Goal: Information Seeking & Learning: Learn about a topic

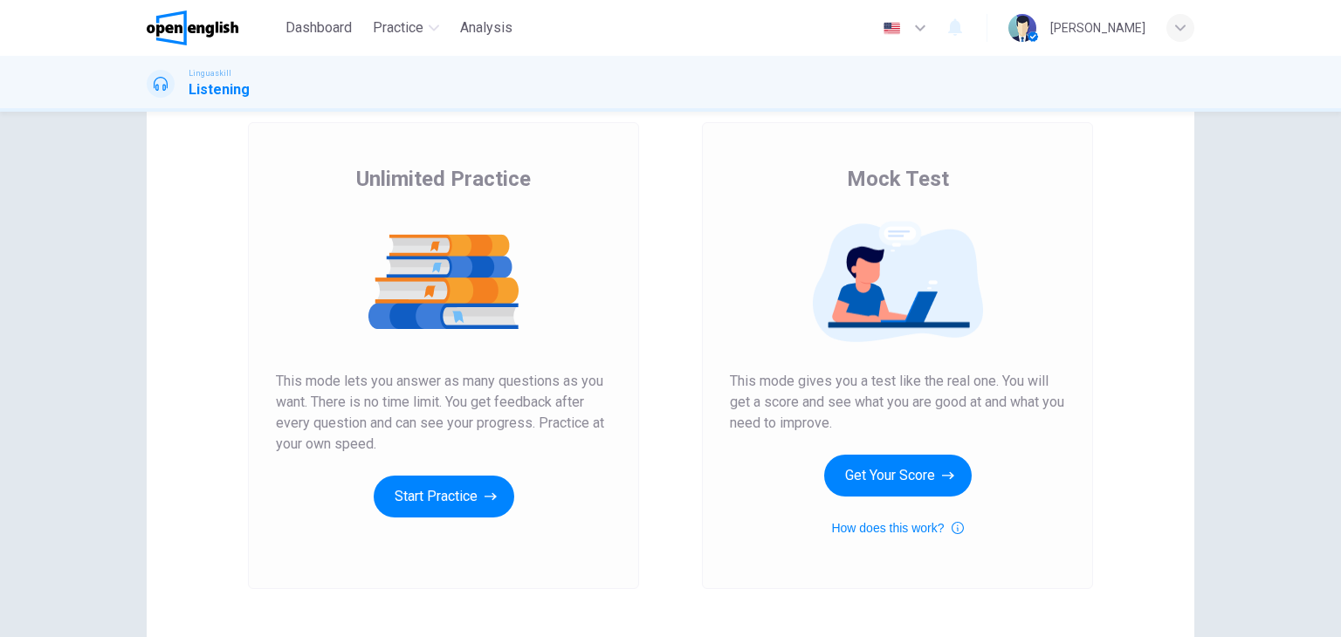
scroll to position [175, 0]
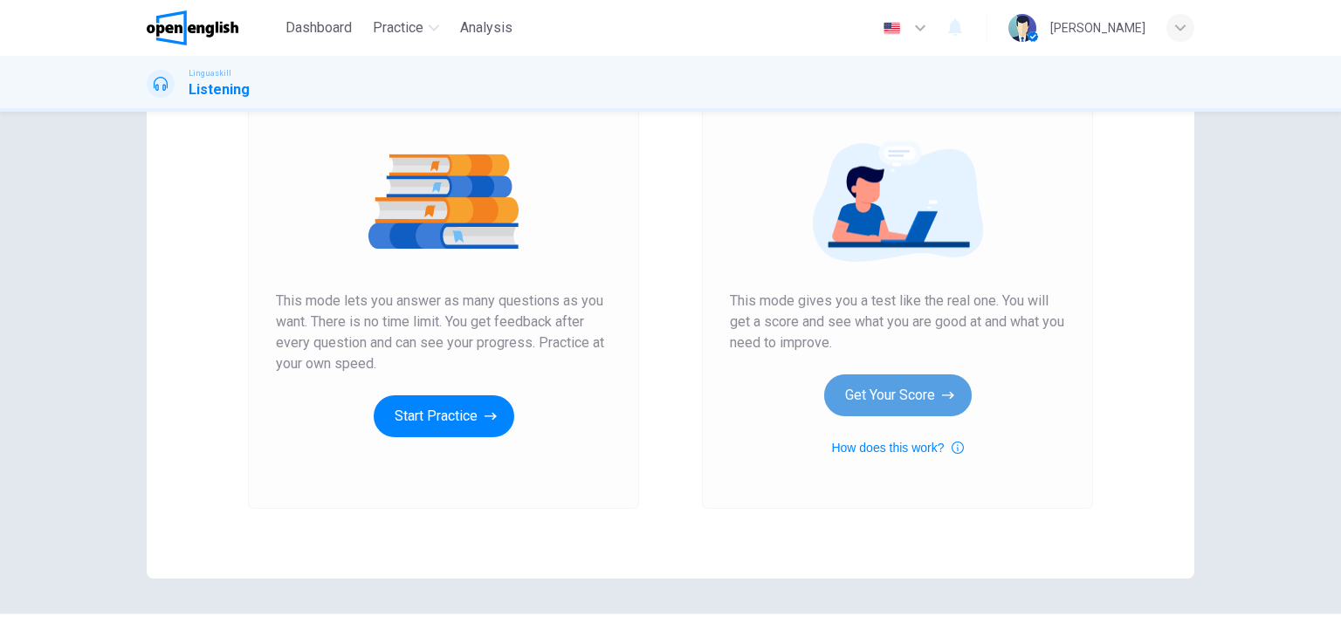
click at [927, 388] on button "Get Your Score" at bounding box center [897, 395] width 147 height 42
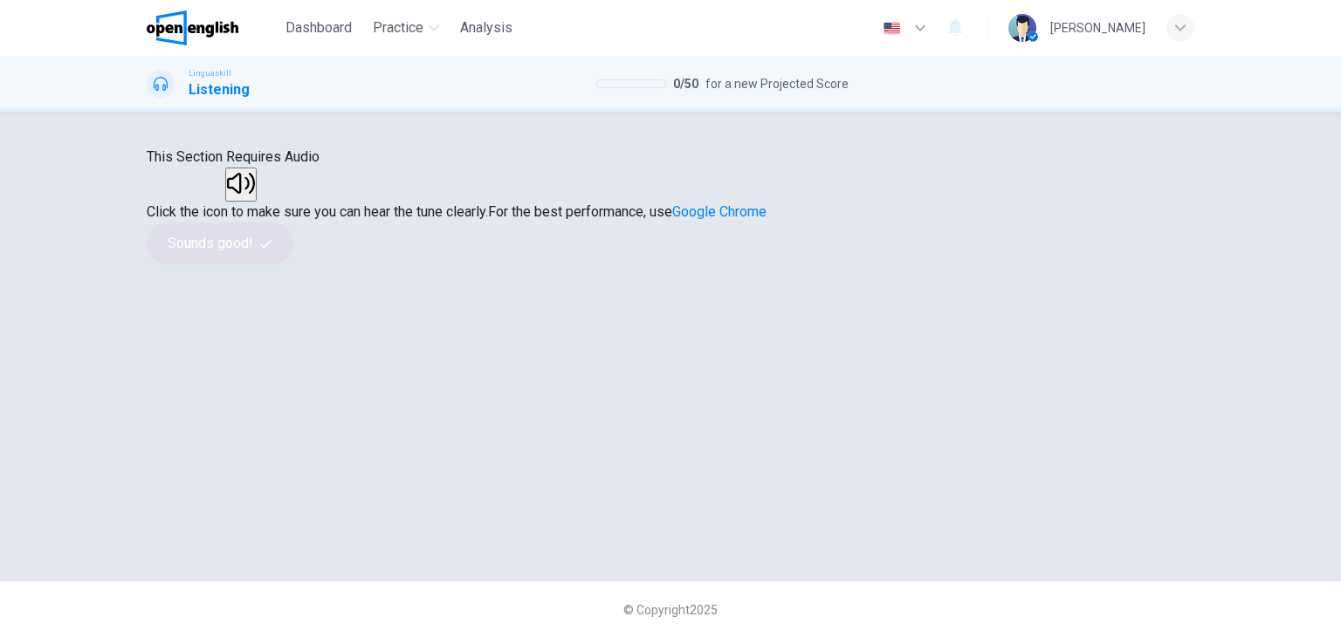
click at [257, 202] on button "button" at bounding box center [240, 185] width 31 height 34
click at [293, 264] on button "Sounds good!" at bounding box center [220, 244] width 147 height 42
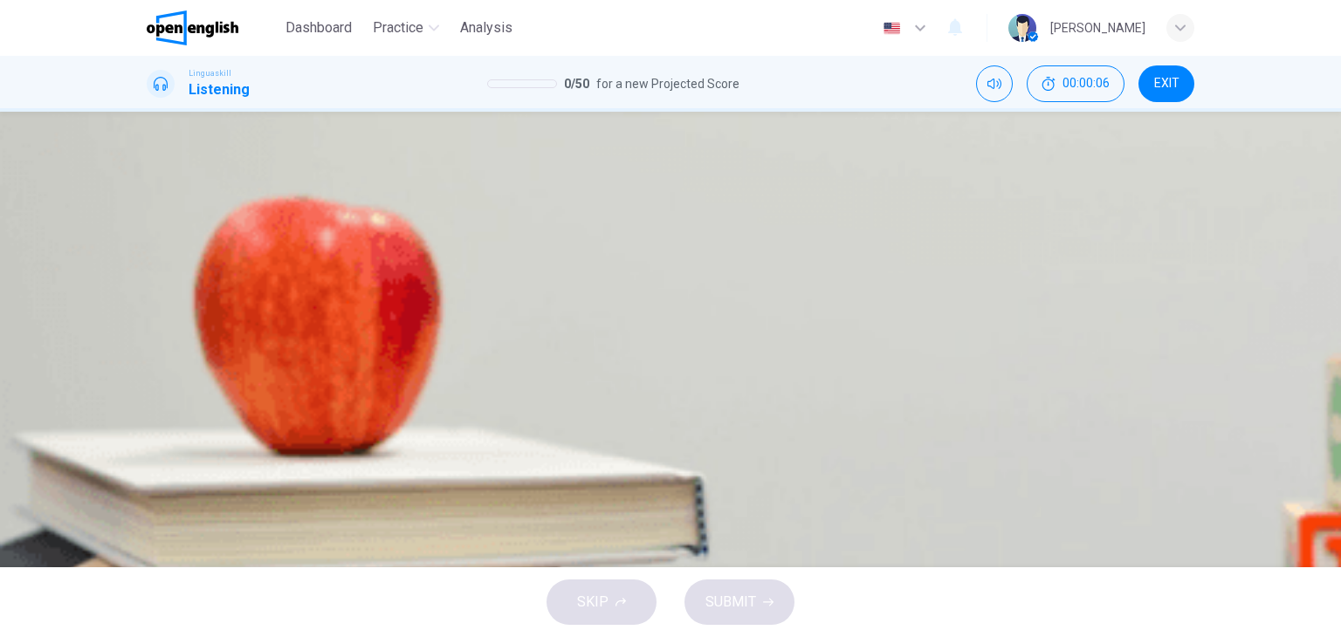
scroll to position [46, 0]
click at [150, 285] on button "button" at bounding box center [148, 293] width 3 height 17
click at [223, 245] on div "C" at bounding box center [212, 238] width 23 height 13
click at [731, 598] on span "SUBMIT" at bounding box center [730, 602] width 51 height 24
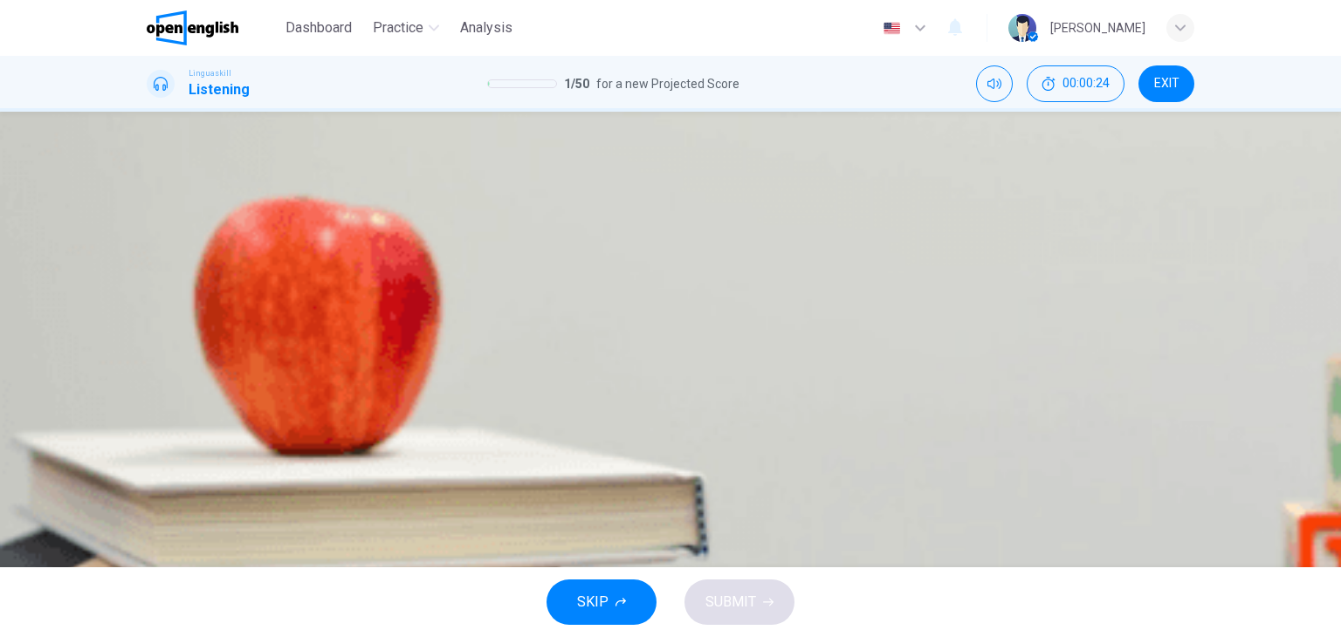
click at [186, 305] on div at bounding box center [670, 305] width 1047 height 0
click at [148, 298] on icon "button" at bounding box center [148, 298] width 0 height 0
click at [194, 260] on button "A 3:00 PM" at bounding box center [170, 245] width 47 height 30
type input "*"
click at [725, 584] on button "SUBMIT" at bounding box center [739, 602] width 110 height 45
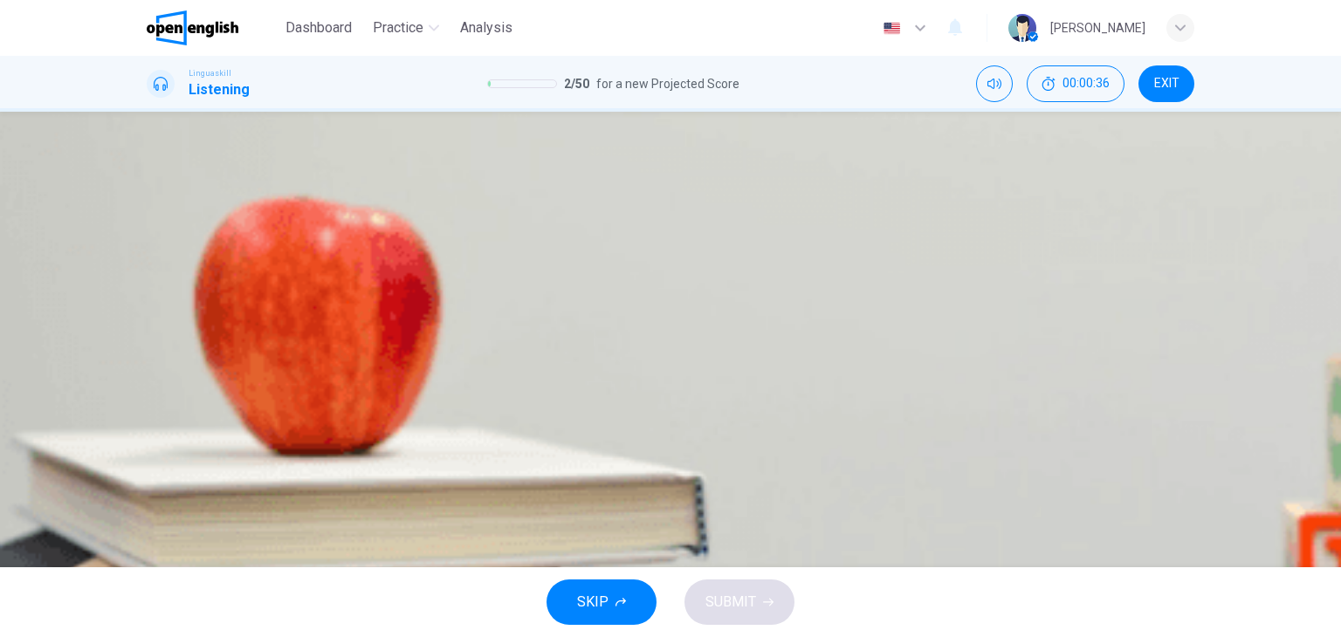
click at [148, 507] on icon "button" at bounding box center [148, 507] width 0 height 0
type input "*"
click at [511, 196] on div "B" at bounding box center [425, 189] width 173 height 13
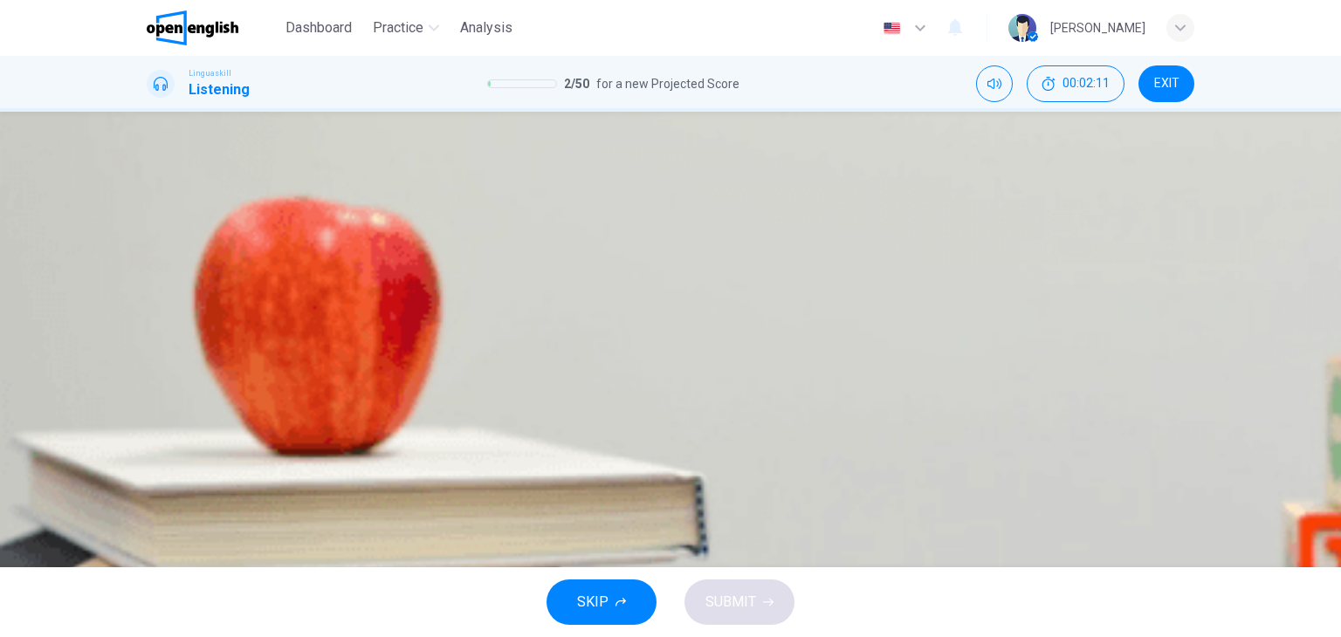
click at [603, 264] on button "C They act as primary pollinators" at bounding box center [522, 249] width 161 height 30
click at [643, 316] on button "C Ecosystems becoming less resilient" at bounding box center [549, 301] width 187 height 30
click at [325, 353] on span "Human activities like deforestation" at bounding box center [236, 359] width 176 height 13
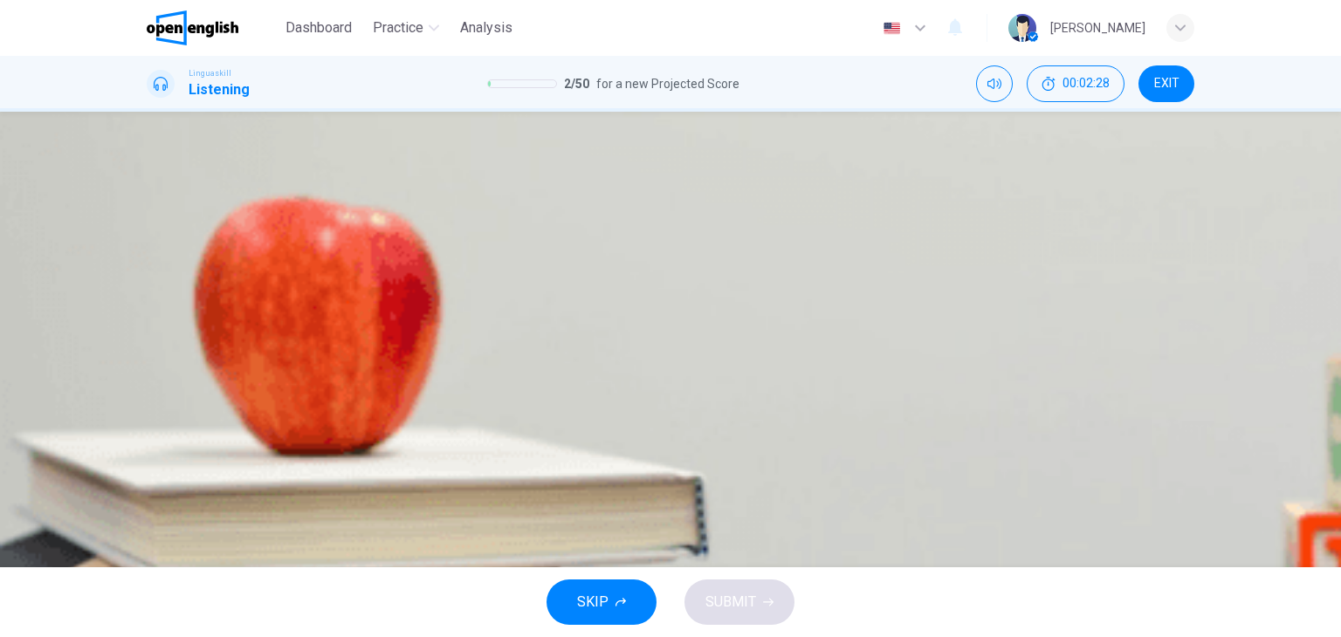
scroll to position [221, 0]
click at [617, 419] on span "Reducing waste and supporting sustainable products" at bounding box center [480, 412] width 273 height 13
click at [765, 608] on button "SUBMIT" at bounding box center [739, 602] width 110 height 45
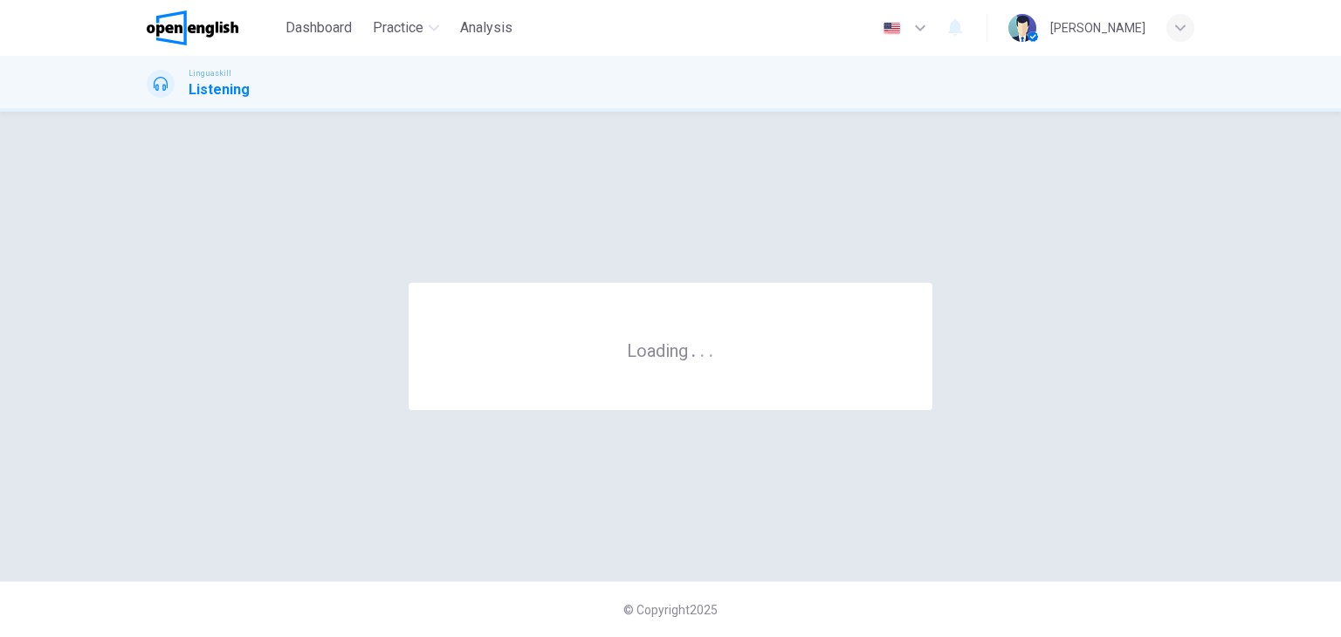
scroll to position [0, 0]
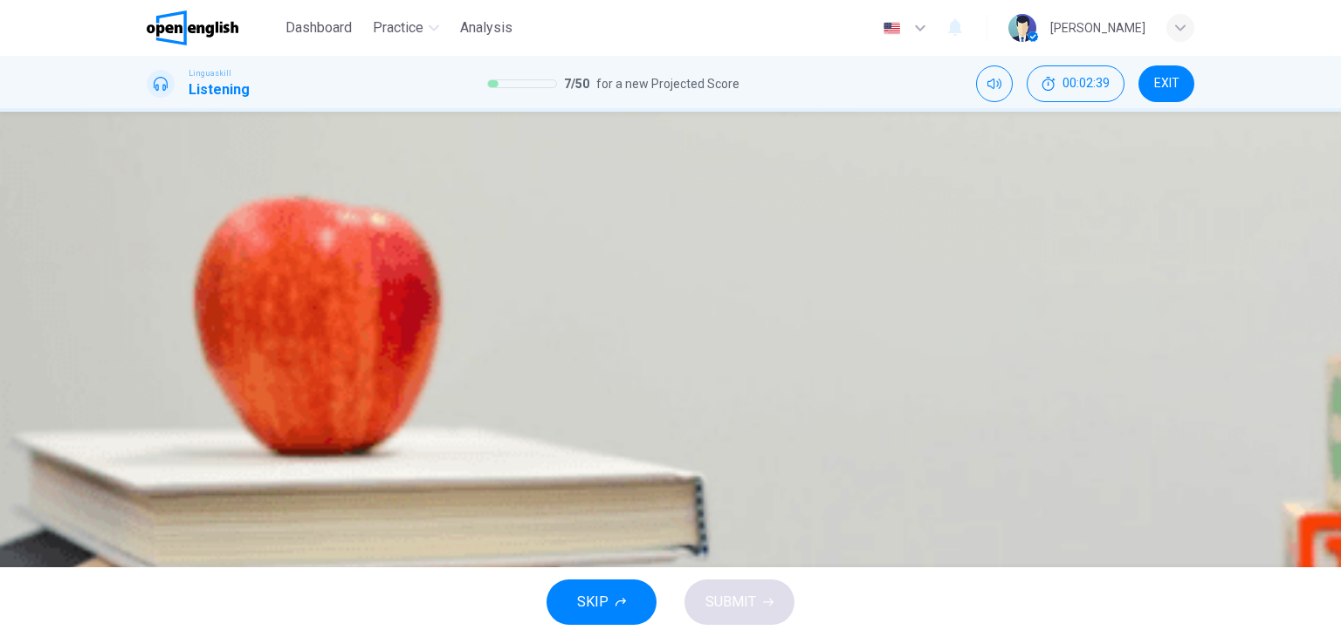
click at [148, 507] on icon "button" at bounding box center [148, 507] width 0 height 0
type input "**"
click at [450, 258] on span "It’s the residence of the [DEMOGRAPHIC_DATA] monarch" at bounding box center [299, 251] width 302 height 13
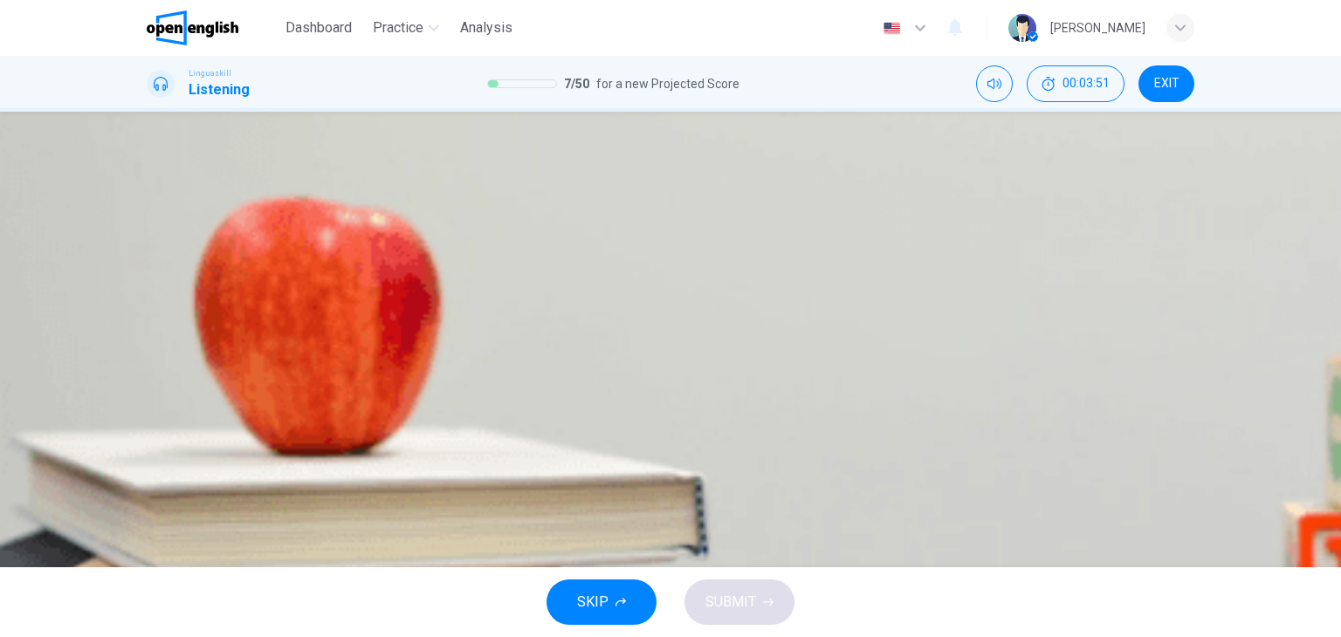
type input "*"
click at [398, 312] on button "A It's the tallest building in [GEOGRAPHIC_DATA]" at bounding box center [272, 298] width 251 height 30
click at [712, 301] on div "A It's the tallest building in [GEOGRAPHIC_DATA] It offers panoramic views of t…" at bounding box center [670, 298] width 1047 height 31
click at [581, 298] on span "It offers panoramic views of the city" at bounding box center [491, 304] width 182 height 13
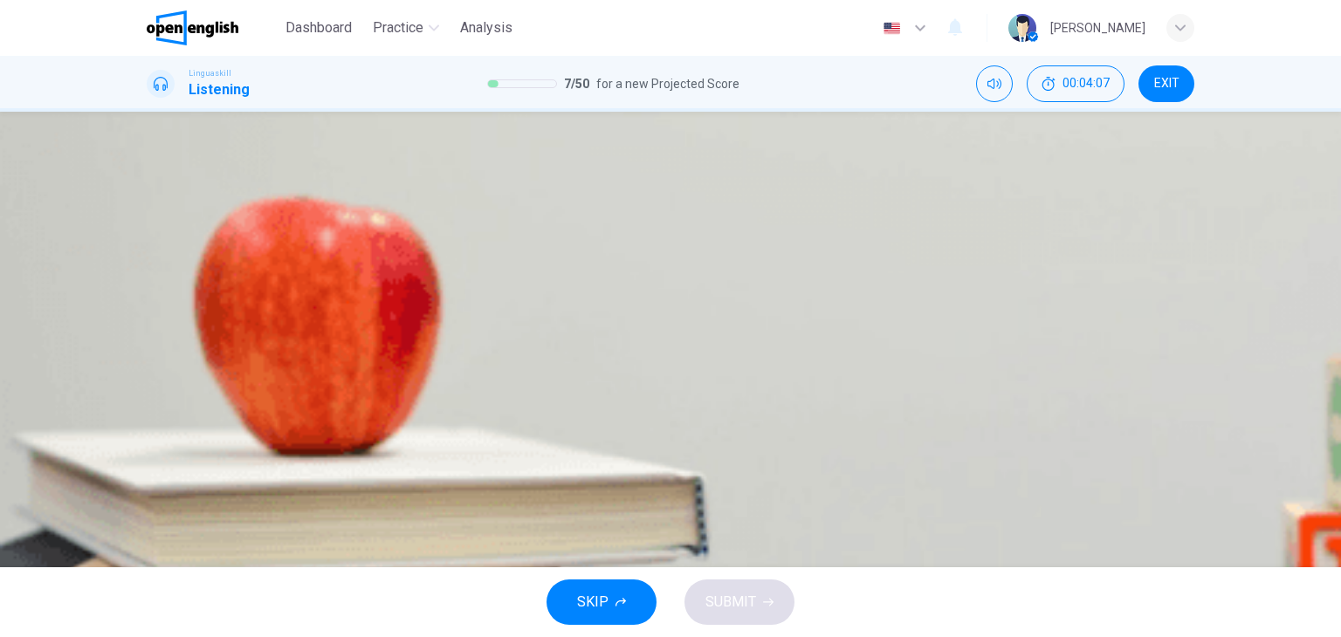
scroll to position [611, 0]
click at [223, 350] on span "It was a prison" at bounding box center [185, 356] width 75 height 13
click at [504, 415] on span "It's a suspension bridge" at bounding box center [443, 408] width 122 height 13
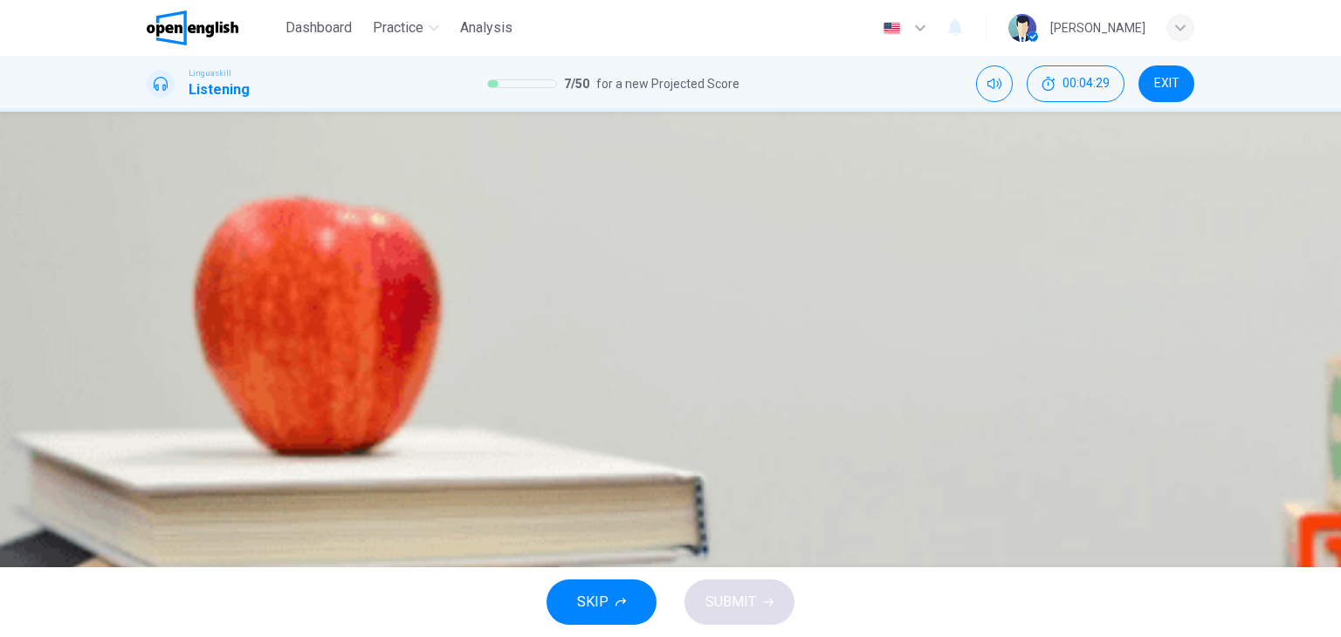
click at [786, 421] on button "C They offer new experiences even for frequent visitors" at bounding box center [725, 406] width 277 height 30
click at [776, 611] on button "SUBMIT" at bounding box center [739, 602] width 110 height 45
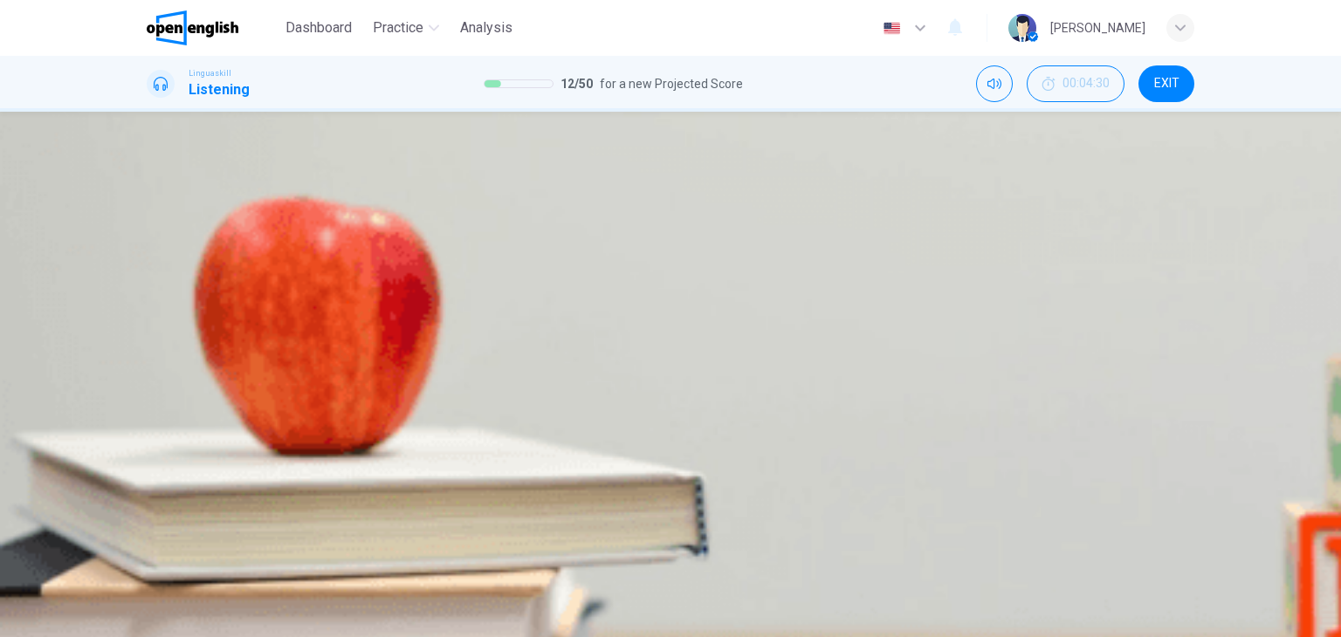
click at [843, 112] on div "Question 8 - 12 For these questions, choose the correct answer. On a real test,…" at bounding box center [670, 112] width 1341 height 0
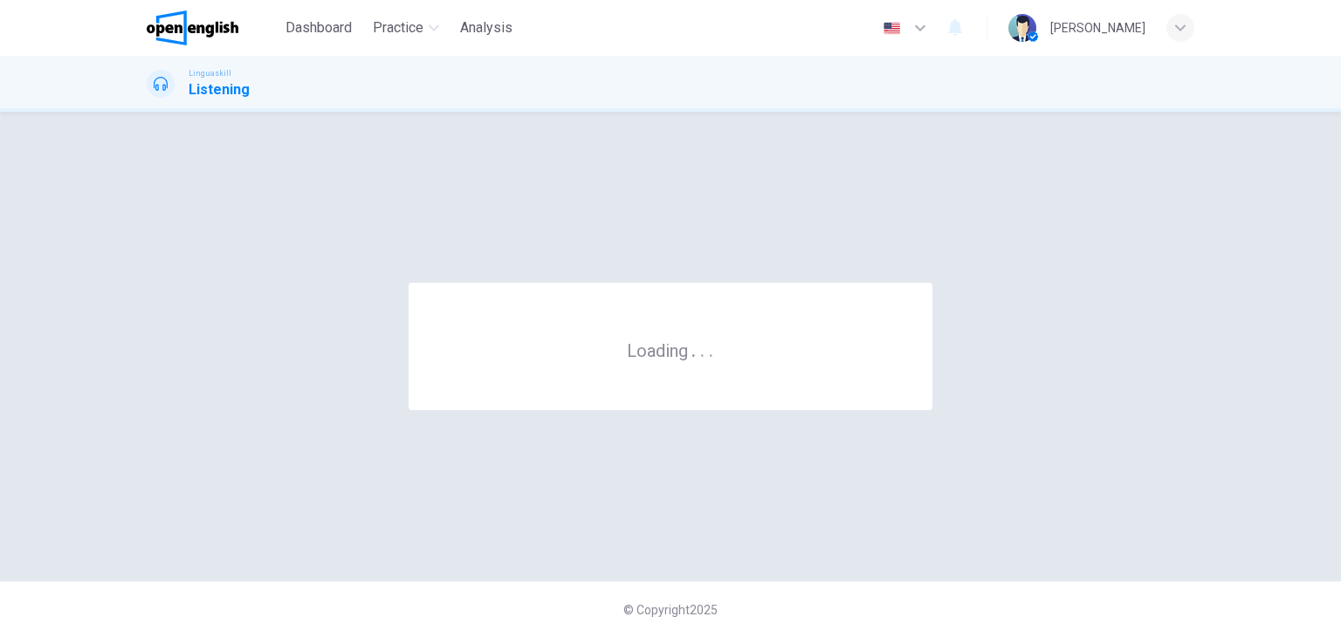
scroll to position [0, 0]
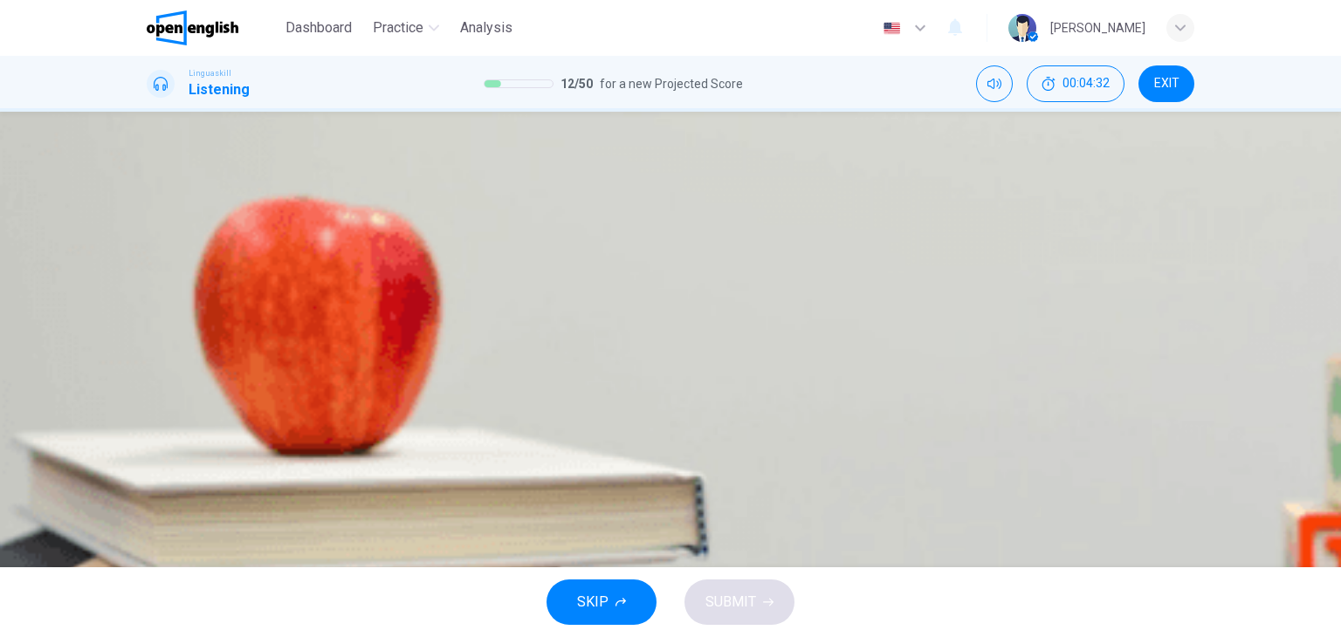
click at [148, 298] on icon "button" at bounding box center [148, 298] width 0 height 0
click at [245, 258] on span "A comedy" at bounding box center [219, 251] width 51 height 13
click at [774, 604] on button "SUBMIT" at bounding box center [739, 602] width 110 height 45
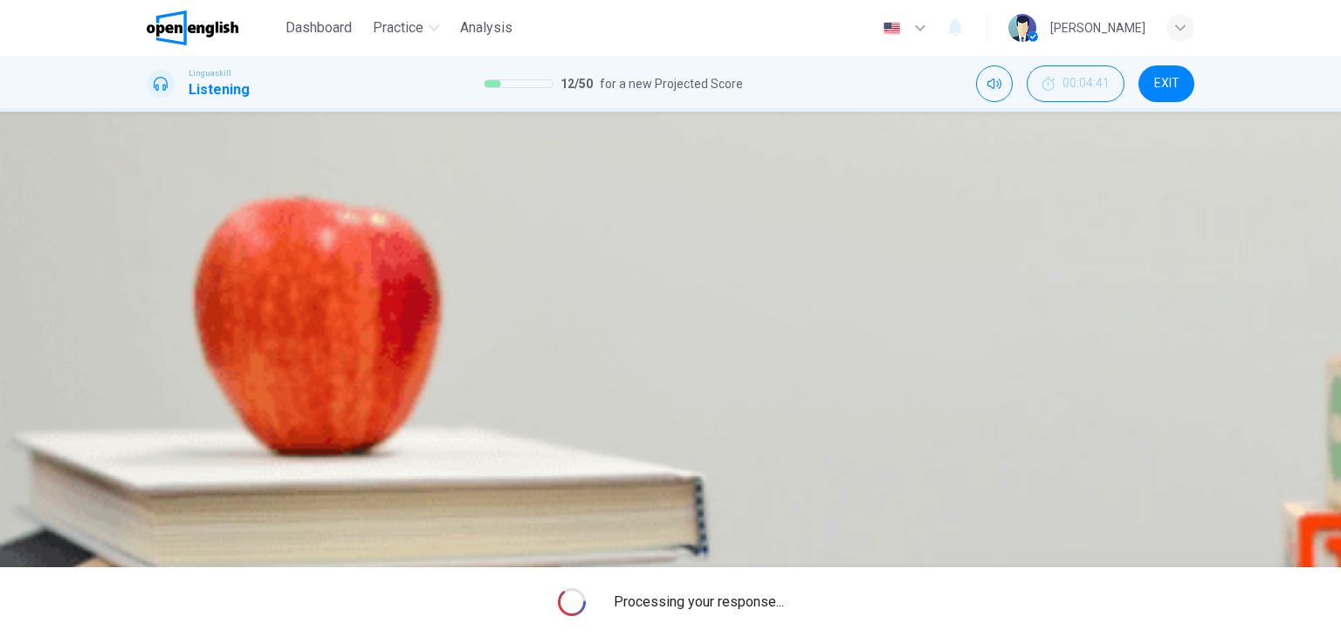
type input "*"
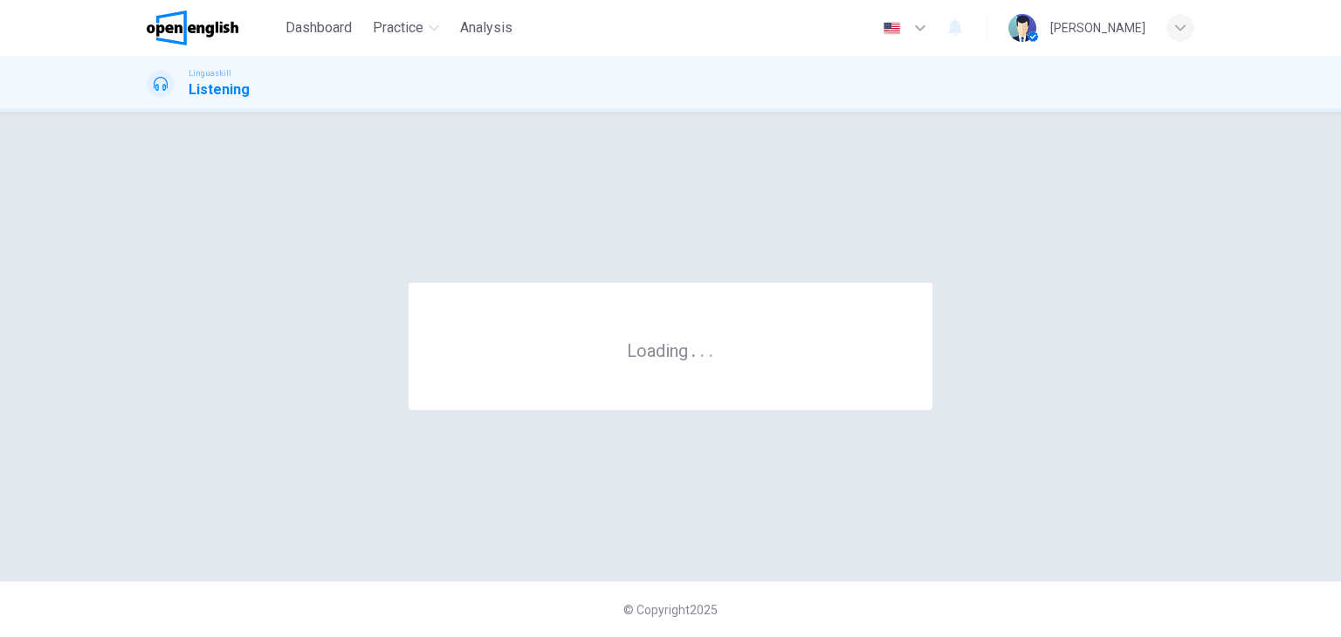
scroll to position [0, 0]
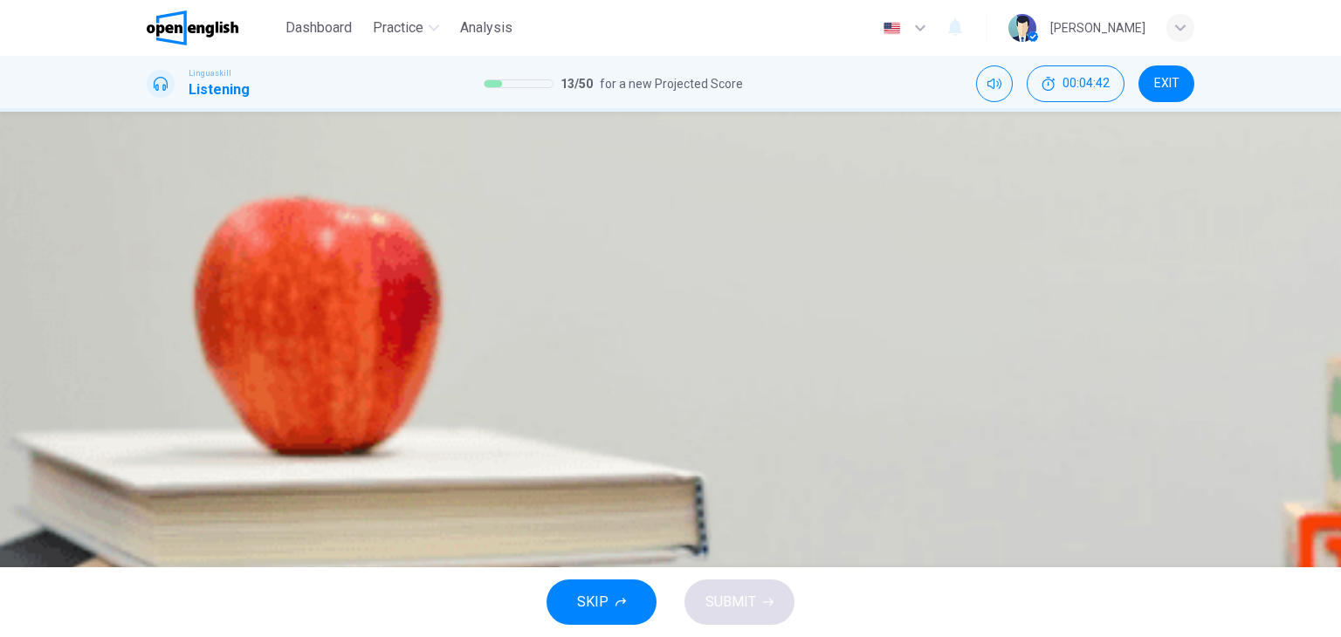
click at [150, 495] on button "button" at bounding box center [148, 503] width 3 height 17
type input "*"
click at [532, 260] on button "B The benefits of being bilingual" at bounding box center [453, 245] width 158 height 30
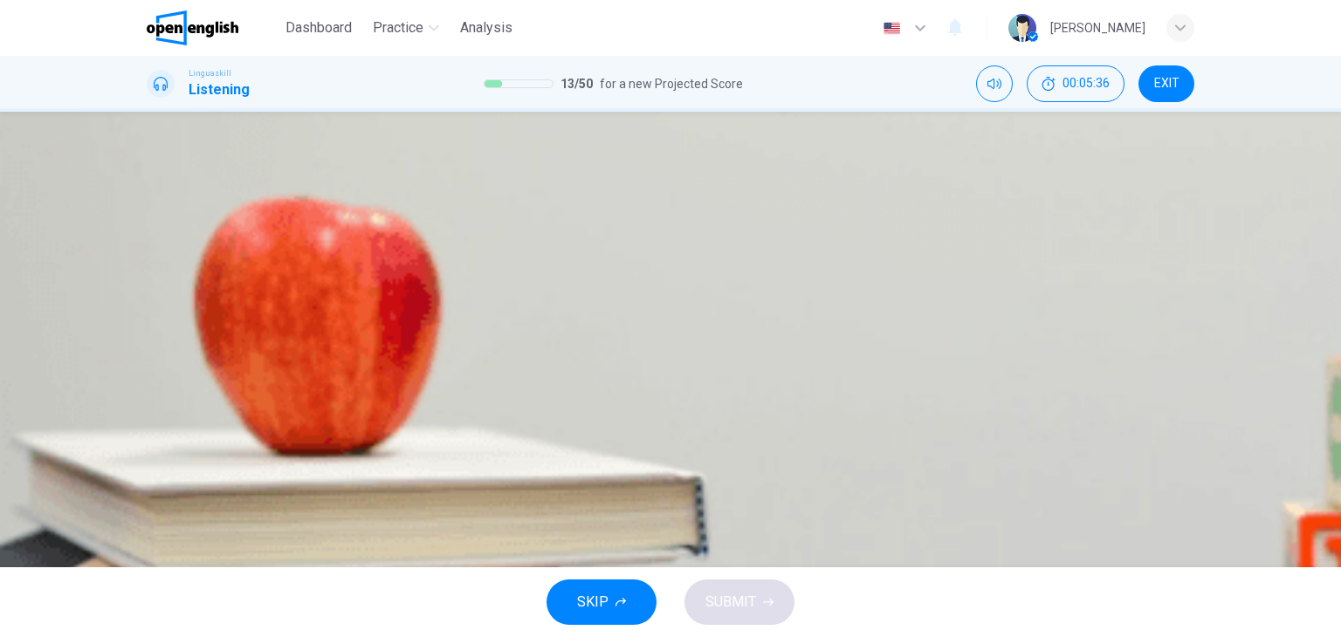
click at [263, 298] on span "Personal relationships" at bounding box center [205, 304] width 114 height 13
click at [446, 298] on span "Physical health" at bounding box center [406, 304] width 79 height 13
click at [338, 365] on button "B More job opportunities" at bounding box center [278, 350] width 119 height 30
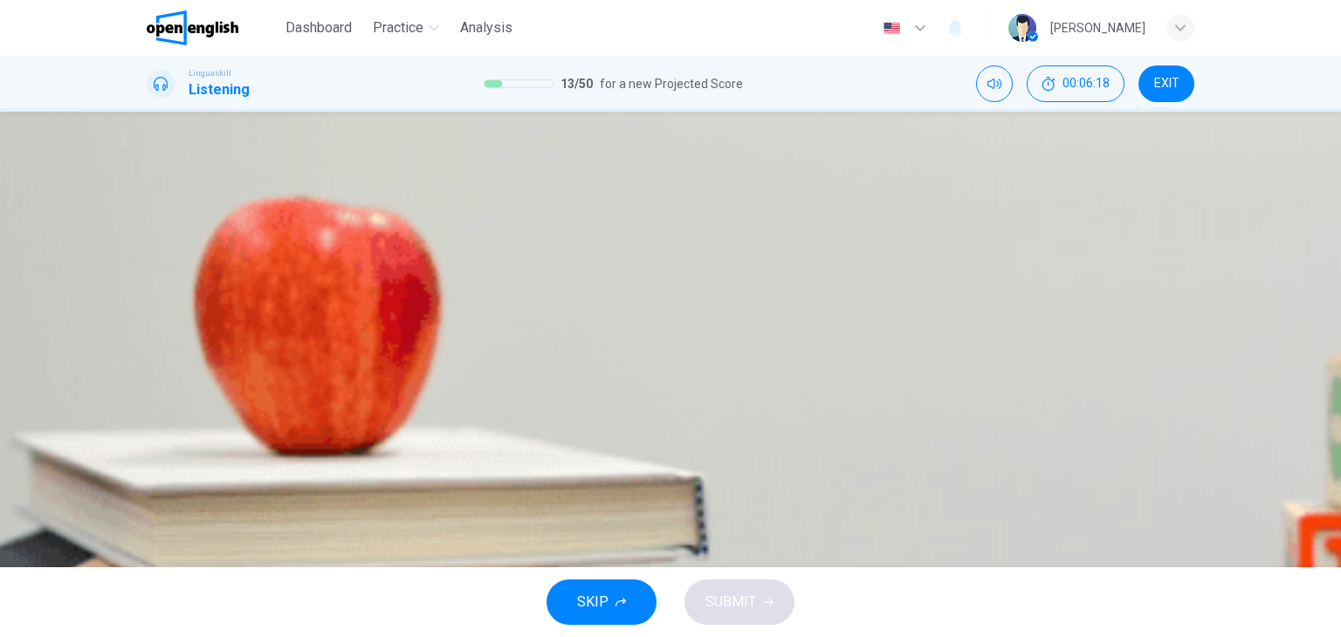
click at [298, 402] on span "Memory and problem-solving" at bounding box center [223, 408] width 150 height 13
click at [752, 422] on div "A It increases their travel options B It enhances social interactions C It dela…" at bounding box center [670, 406] width 1047 height 31
click at [628, 419] on span "It delays the onset of dementia" at bounding box center [548, 412] width 159 height 13
click at [730, 602] on span "SUBMIT" at bounding box center [730, 602] width 51 height 24
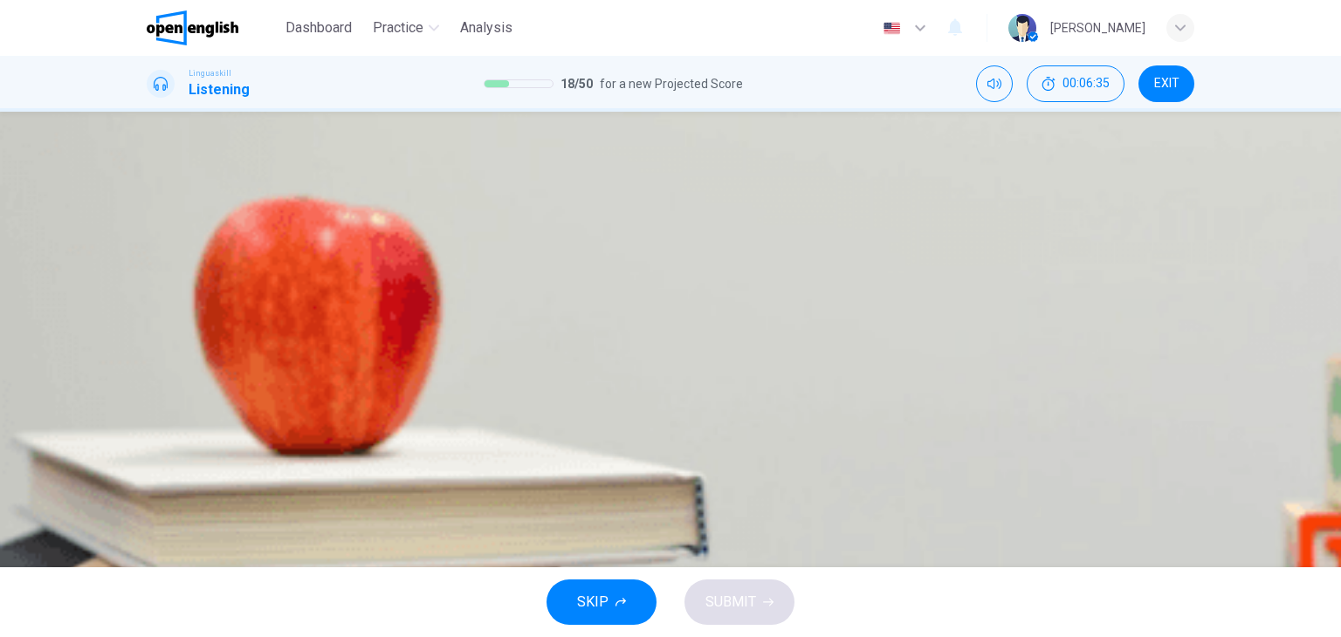
click at [158, 304] on icon "button" at bounding box center [159, 308] width 18 height 21
click at [320, 258] on span "In her bag" at bounding box center [294, 251] width 52 height 13
type input "*"
click at [750, 601] on span "SUBMIT" at bounding box center [730, 602] width 51 height 24
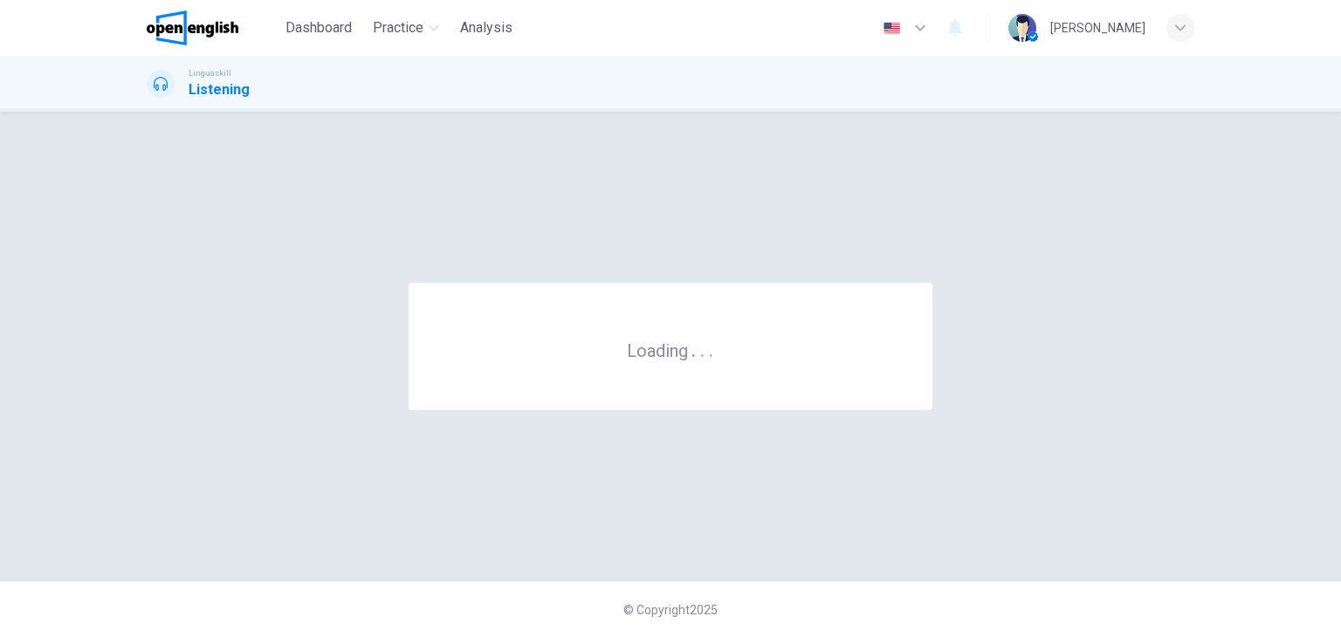
scroll to position [0, 0]
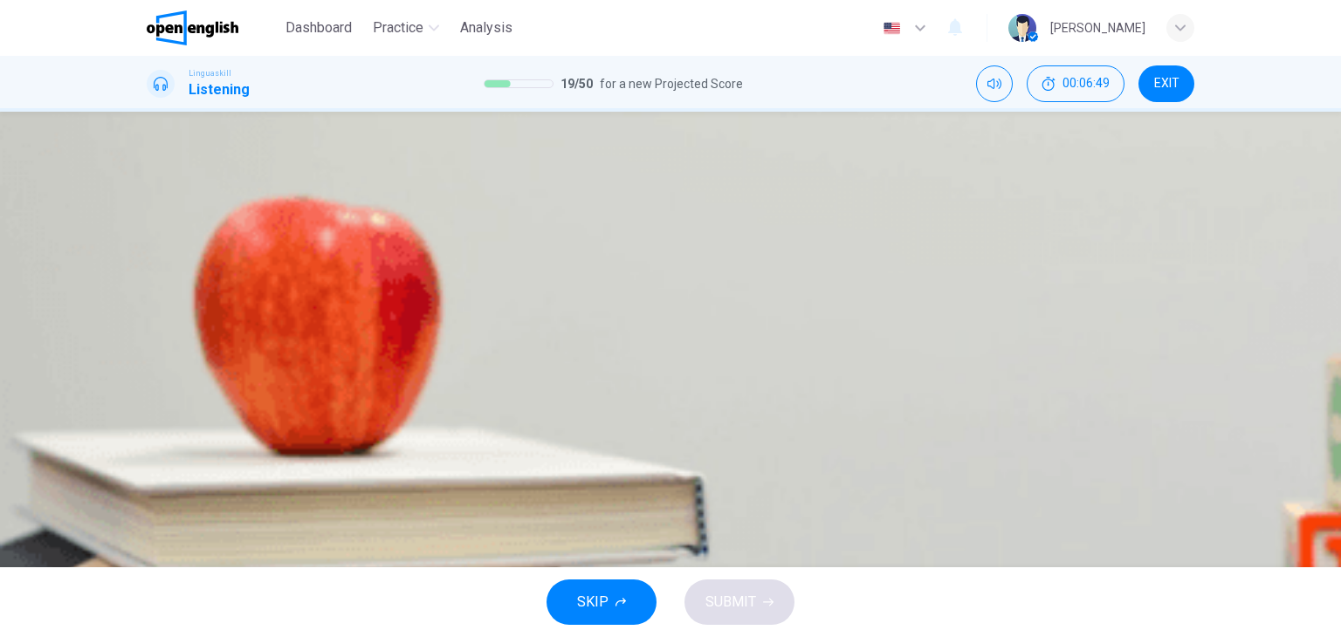
click at [150, 495] on button "button" at bounding box center [148, 503] width 3 height 17
type input "*"
click at [322, 258] on span "Online resources" at bounding box center [278, 251] width 88 height 13
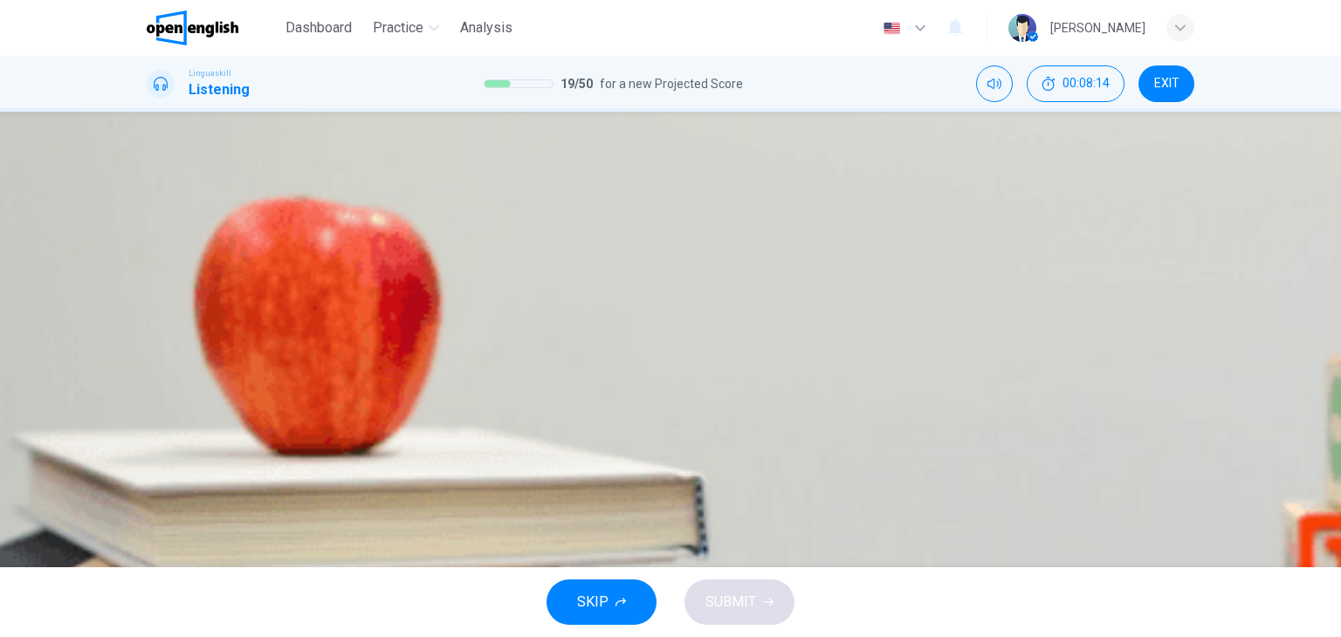
click at [309, 305] on span "Computers and internet access" at bounding box center [228, 304] width 161 height 13
click at [373, 365] on button "C Book clubs" at bounding box center [342, 350] width 60 height 30
click at [349, 402] on span "By offering e-books and online courses" at bounding box center [248, 408] width 201 height 13
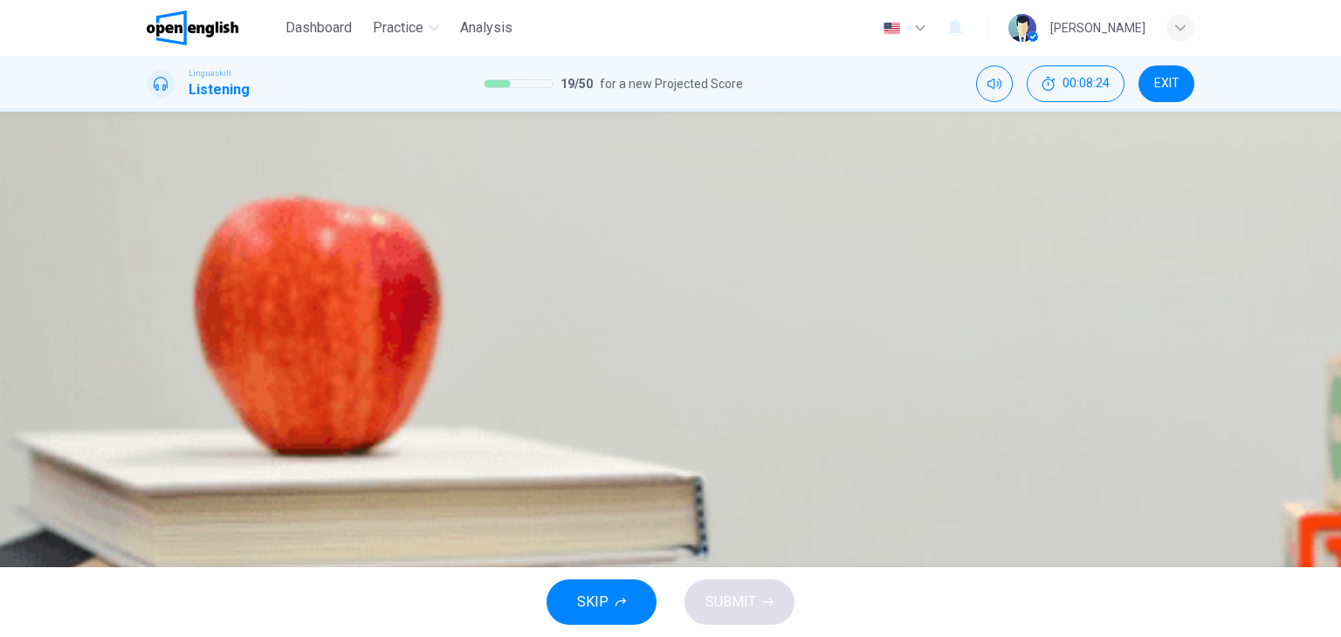
scroll to position [221, 0]
click at [424, 406] on span "Providing job interview clothes and on-the-job training" at bounding box center [286, 412] width 276 height 13
click at [619, 419] on span "Offering resources for resume writing" at bounding box center [523, 412] width 191 height 13
click at [763, 573] on div "SKIP SUBMIT" at bounding box center [670, 602] width 1341 height 70
click at [764, 592] on button "SUBMIT" at bounding box center [739, 602] width 110 height 45
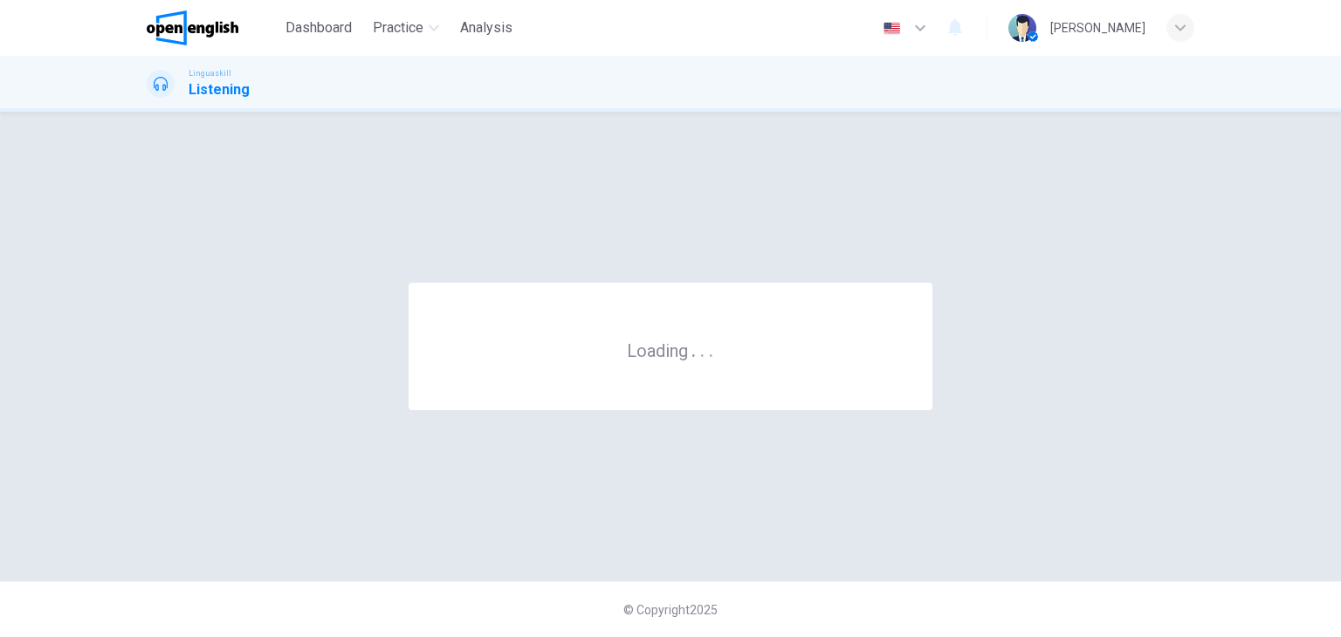
scroll to position [0, 0]
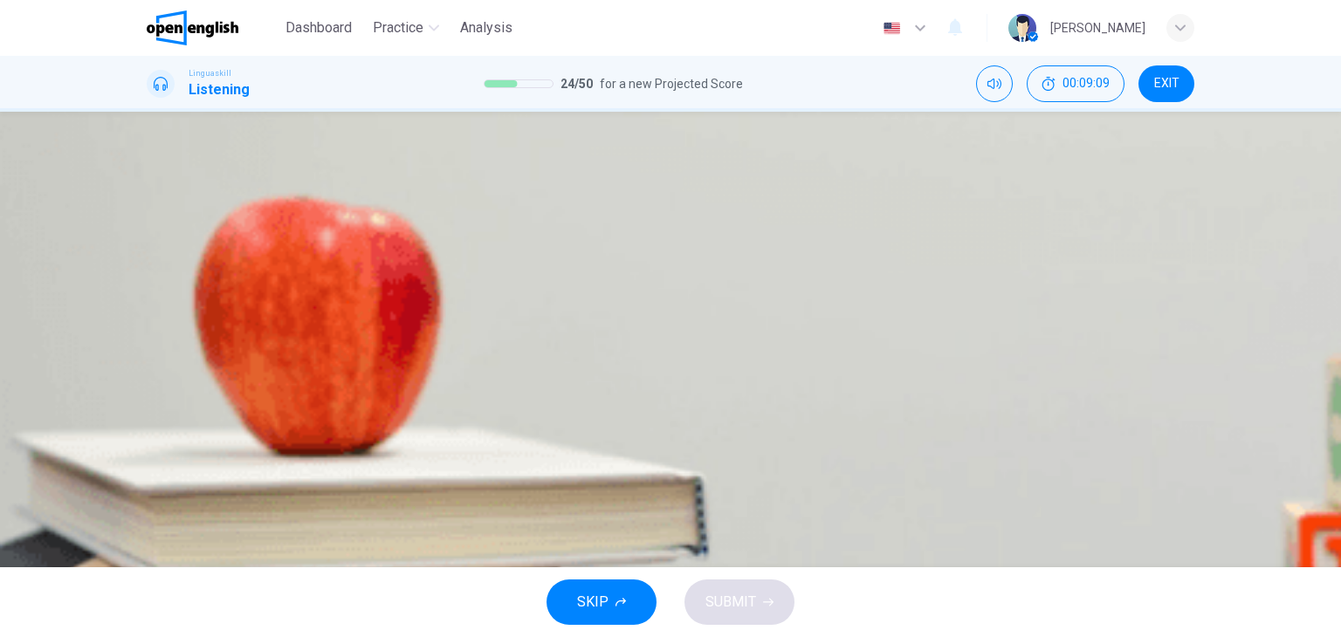
click at [137, 305] on div "Question 25 Listen and Select For this question, choose the correct answer. On …" at bounding box center [670, 340] width 1103 height 386
click at [148, 298] on icon "button" at bounding box center [148, 298] width 0 height 0
click at [210, 258] on span "Salad" at bounding box center [196, 251] width 30 height 13
click at [735, 580] on button "SUBMIT" at bounding box center [739, 602] width 110 height 45
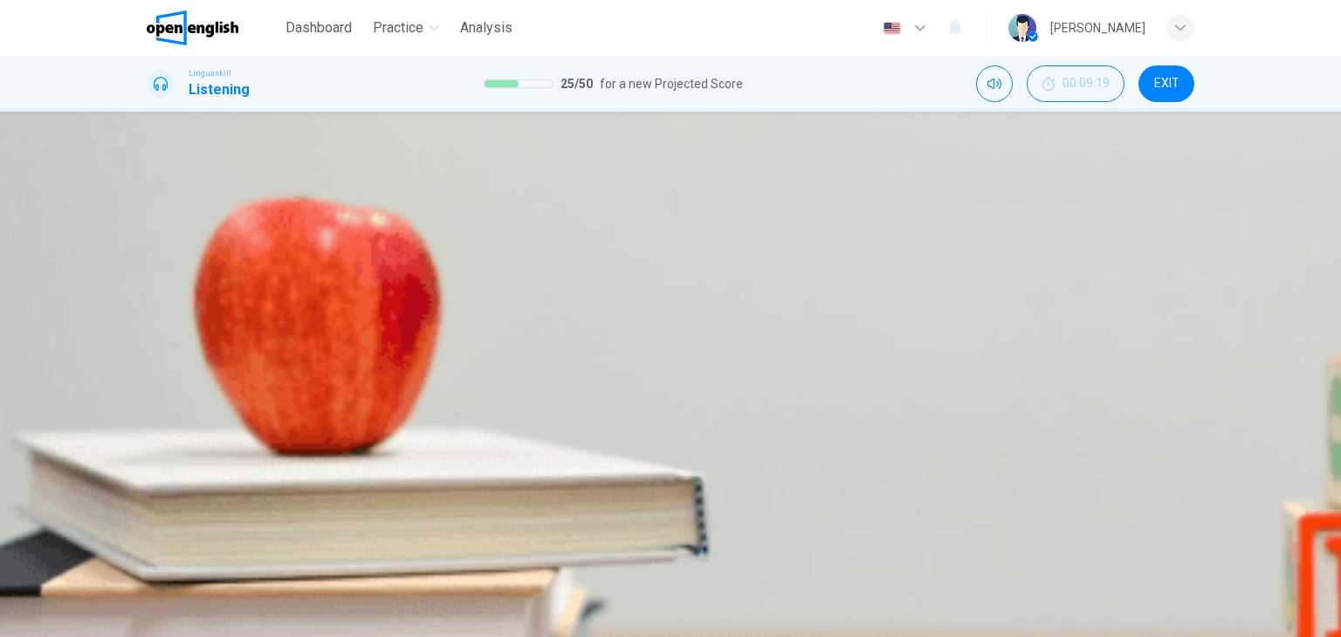
type input "*"
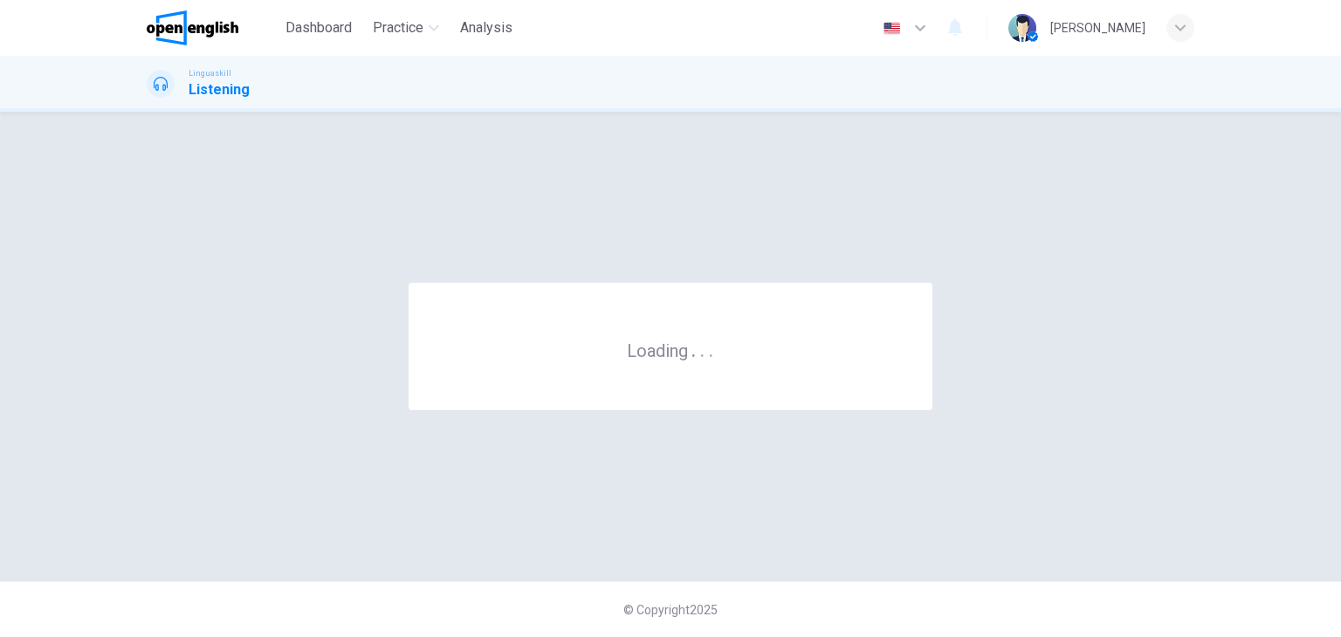
scroll to position [0, 0]
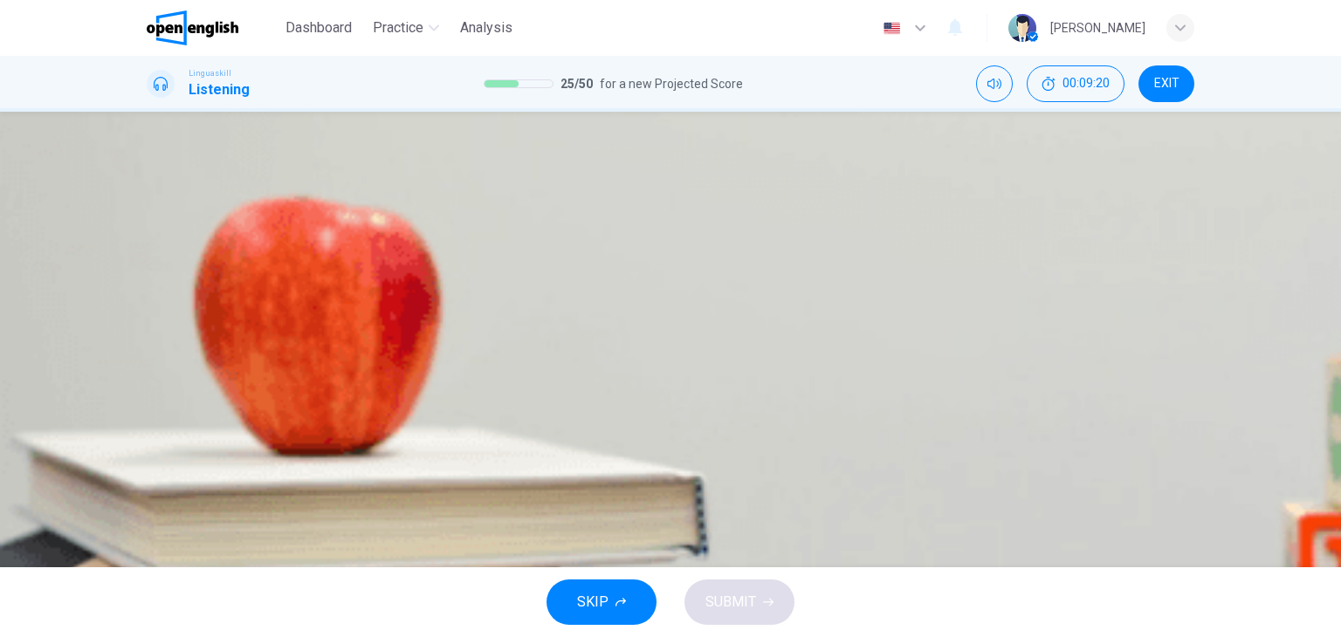
click at [160, 301] on icon "button" at bounding box center [159, 308] width 18 height 21
click at [396, 260] on button "B [GEOGRAPHIC_DATA]" at bounding box center [333, 245] width 125 height 30
type input "*"
click at [727, 591] on span "SUBMIT" at bounding box center [730, 602] width 51 height 24
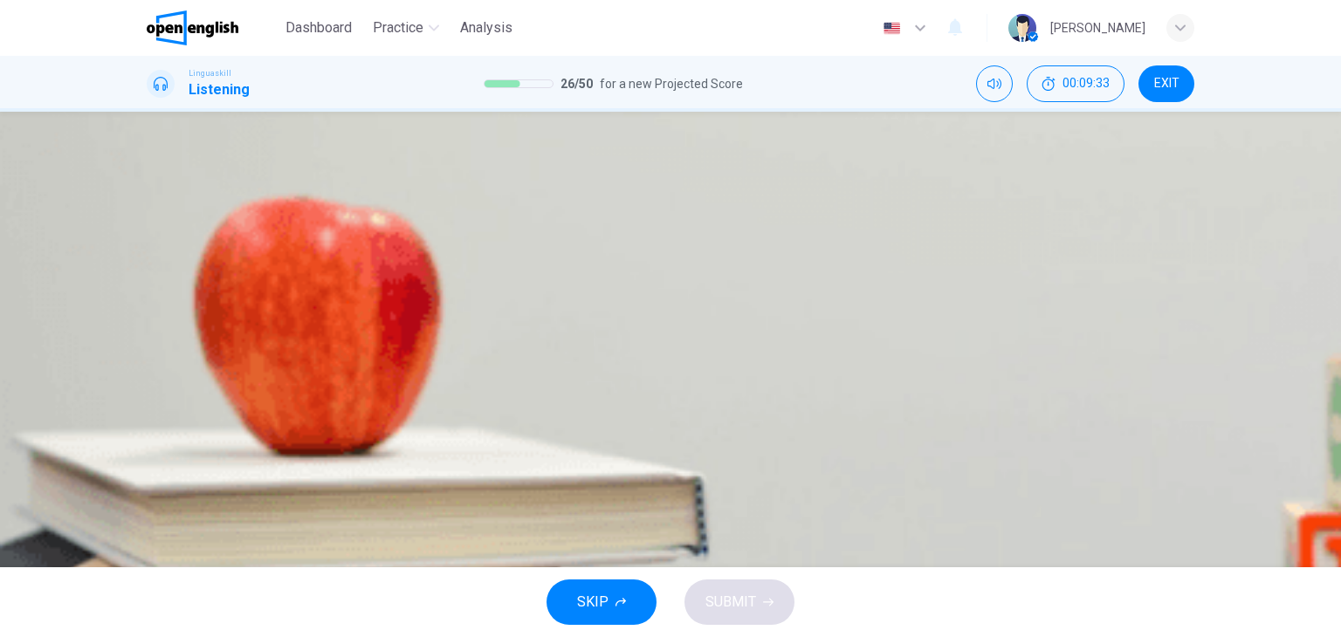
click at [148, 298] on icon "button" at bounding box center [148, 298] width 0 height 0
click at [279, 260] on button "B Italian food" at bounding box center [249, 245] width 60 height 30
type input "*"
click at [745, 594] on span "SUBMIT" at bounding box center [730, 602] width 51 height 24
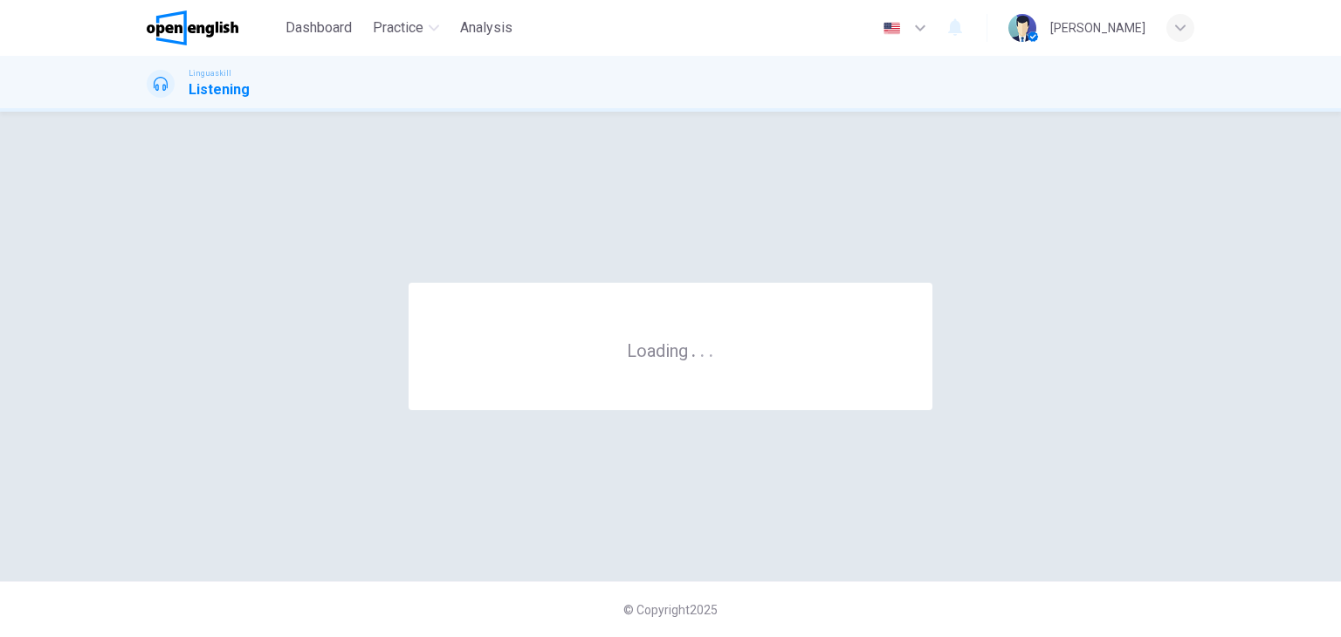
scroll to position [0, 0]
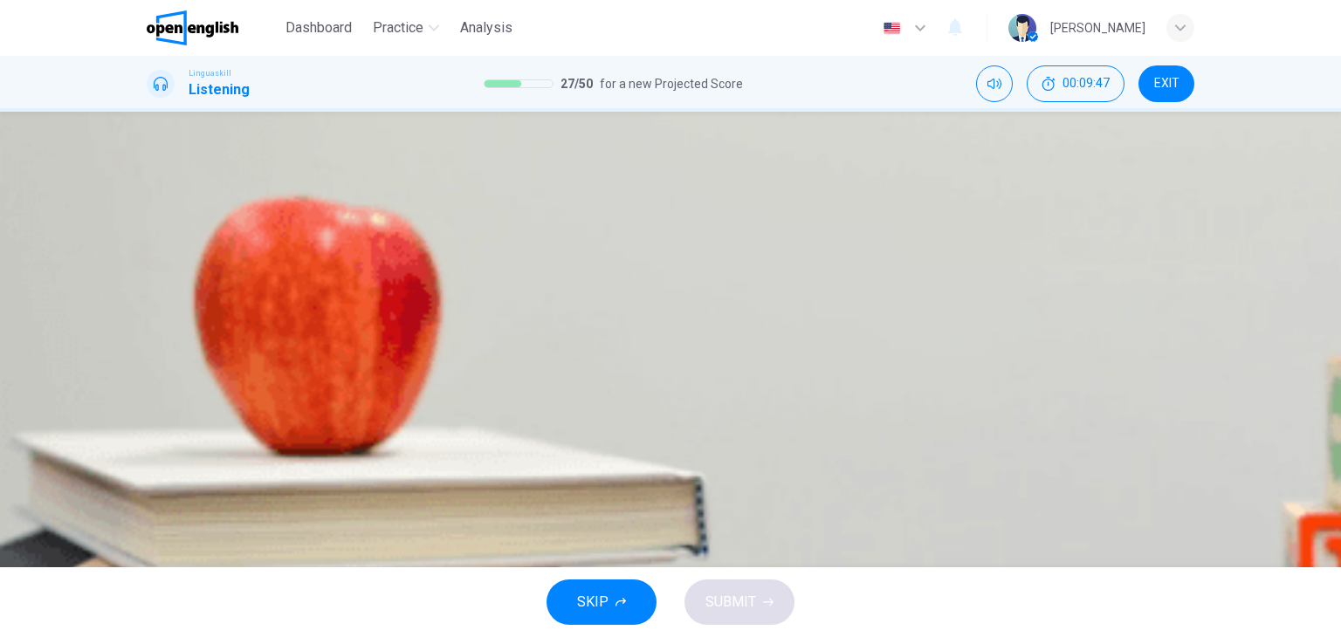
click at [148, 507] on icon "button" at bounding box center [148, 507] width 0 height 0
click at [847, 574] on div "SKIP SUBMIT" at bounding box center [670, 602] width 1341 height 70
click at [553, 258] on span "Influence of global cuisine on modern cooking" at bounding box center [436, 251] width 236 height 13
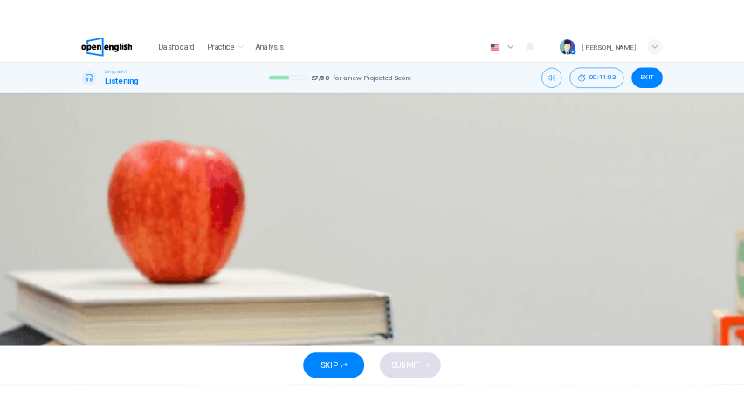
scroll to position [346, 0]
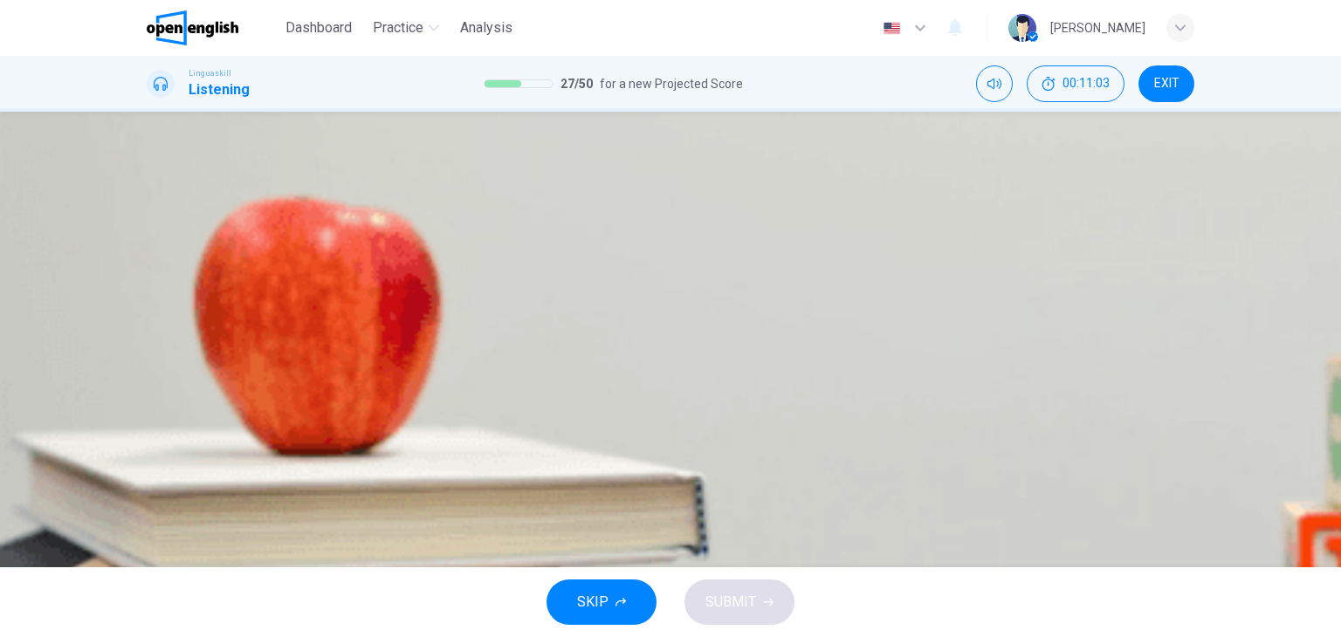
type input "*"
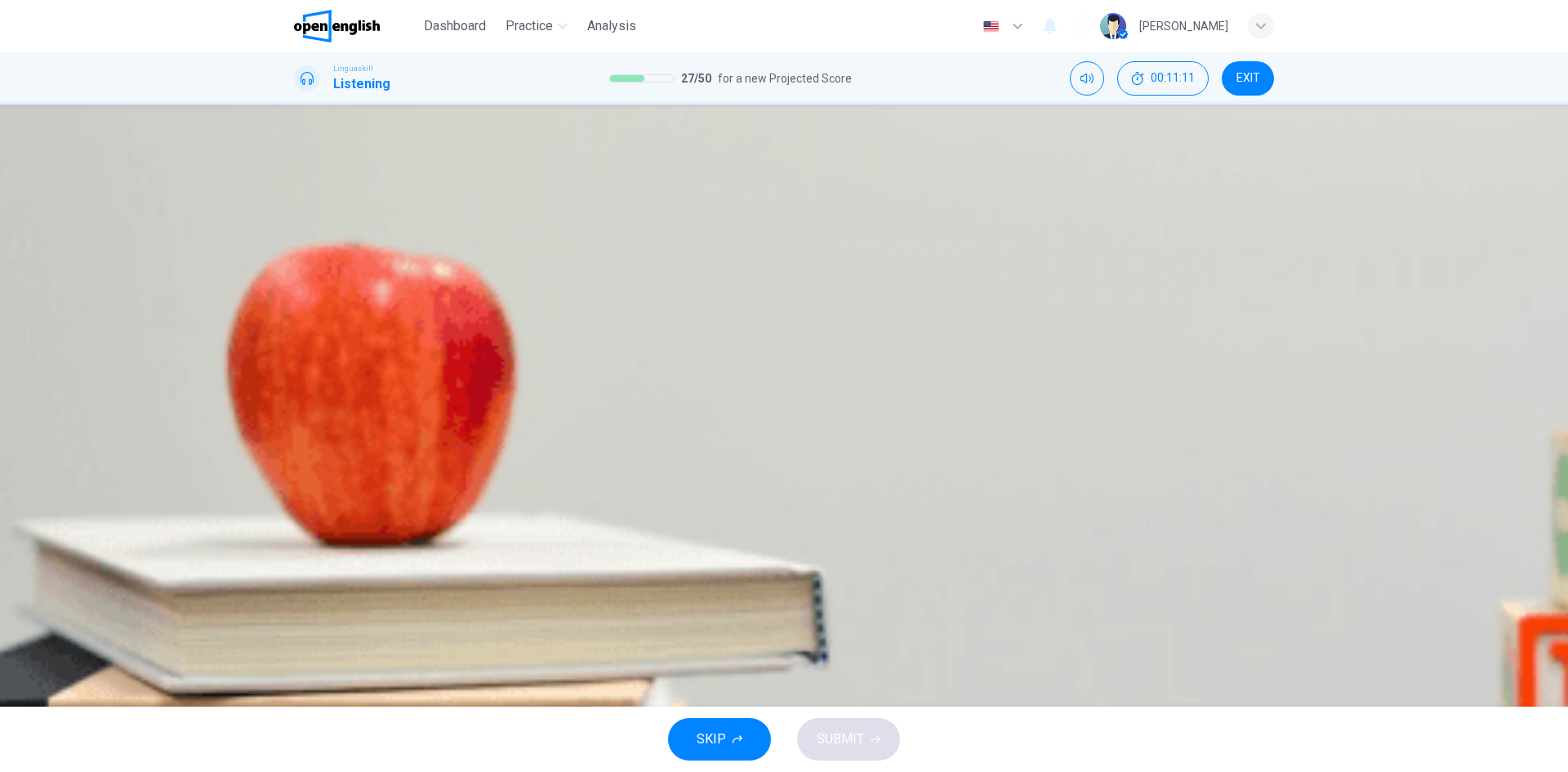
scroll to position [182, 0]
click at [620, 291] on span "A mix of elements of Asian culture with Western cooking techniques" at bounding box center [457, 284] width 325 height 12
click at [629, 342] on button "C Quinoa and amaranth" at bounding box center [574, 328] width 109 height 28
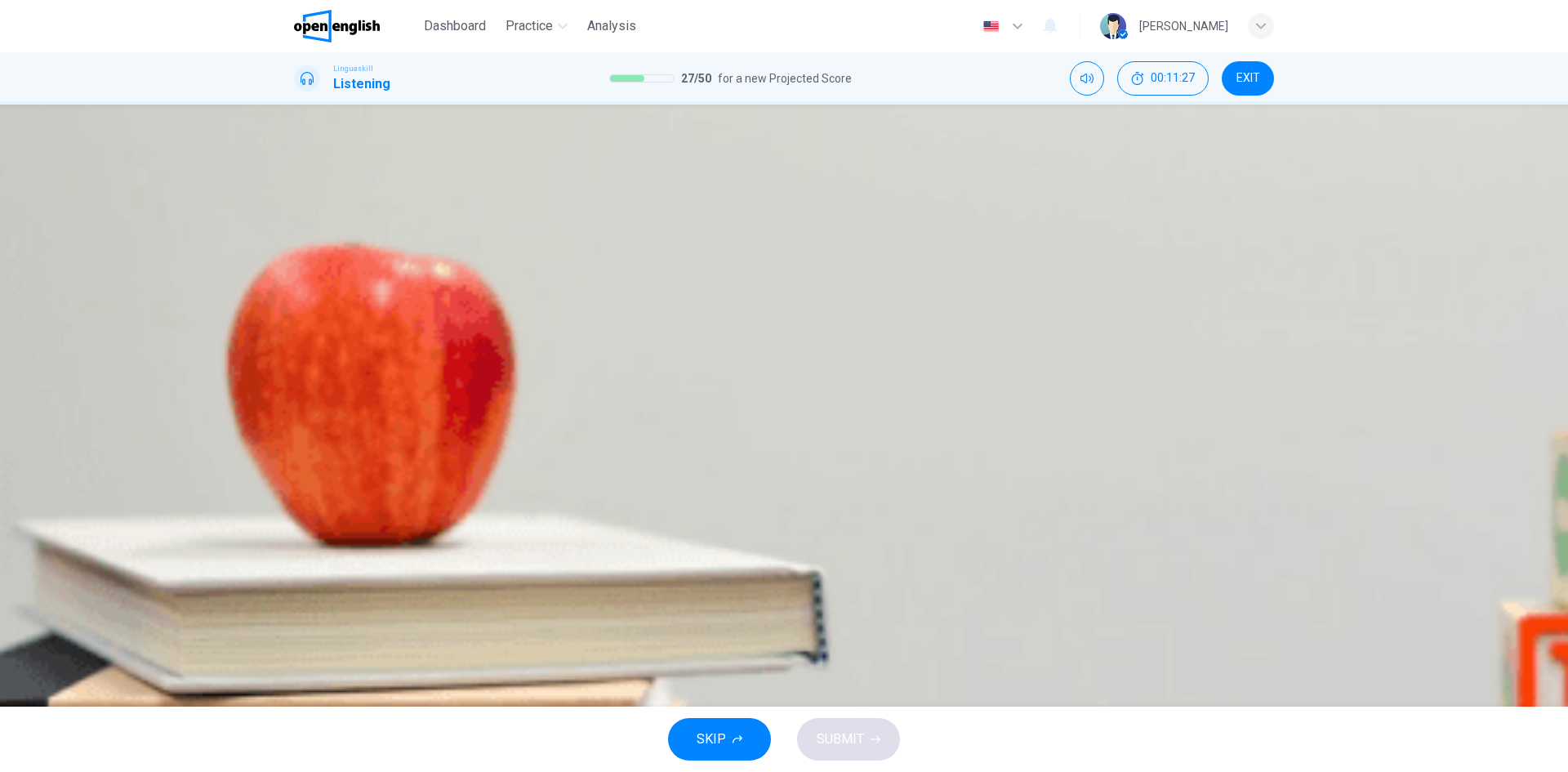
click at [411, 375] on button "A To maintain authenticity" at bounding box center [352, 377] width 117 height 28
click at [883, 440] on button "C Continued combining with global flavors and techniques" at bounding box center [748, 426] width 272 height 28
click at [294, 482] on span at bounding box center [294, 482] width 0 height 0
click at [296, 474] on icon "button" at bounding box center [296, 474] width 0 height 0
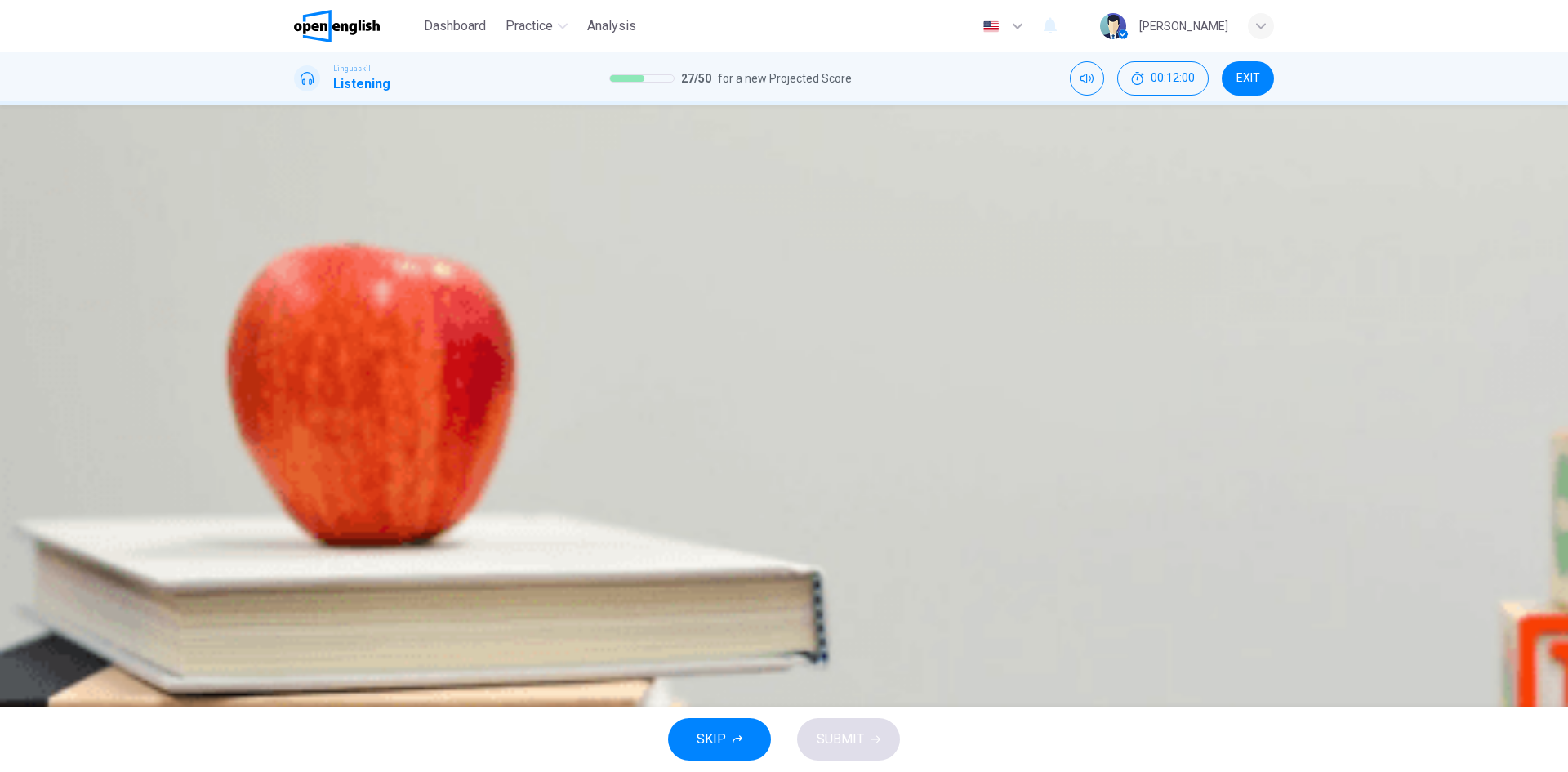
type input "*"
click at [675, 241] on span "Influence of global cuisine on modern cooking" at bounding box center [564, 235] width 221 height 12
click at [852, 595] on button "SUBMIT" at bounding box center [849, 738] width 103 height 42
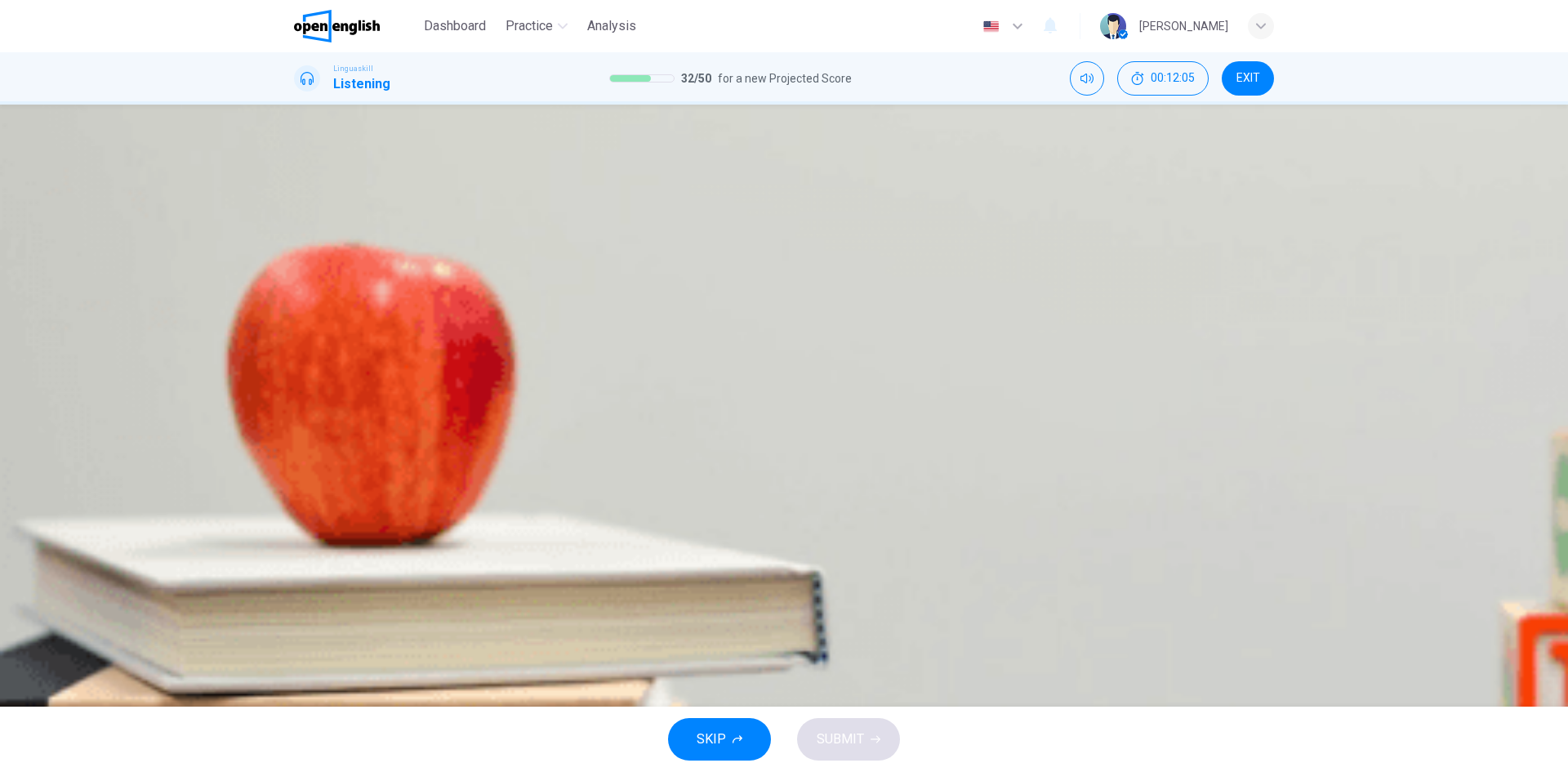
scroll to position [31, 0]
click at [296, 279] on icon "button" at bounding box center [296, 279] width 0 height 0
click at [329, 241] on span "A book" at bounding box center [312, 235] width 34 height 12
click at [840, 595] on button "SUBMIT" at bounding box center [849, 738] width 103 height 42
type input "**"
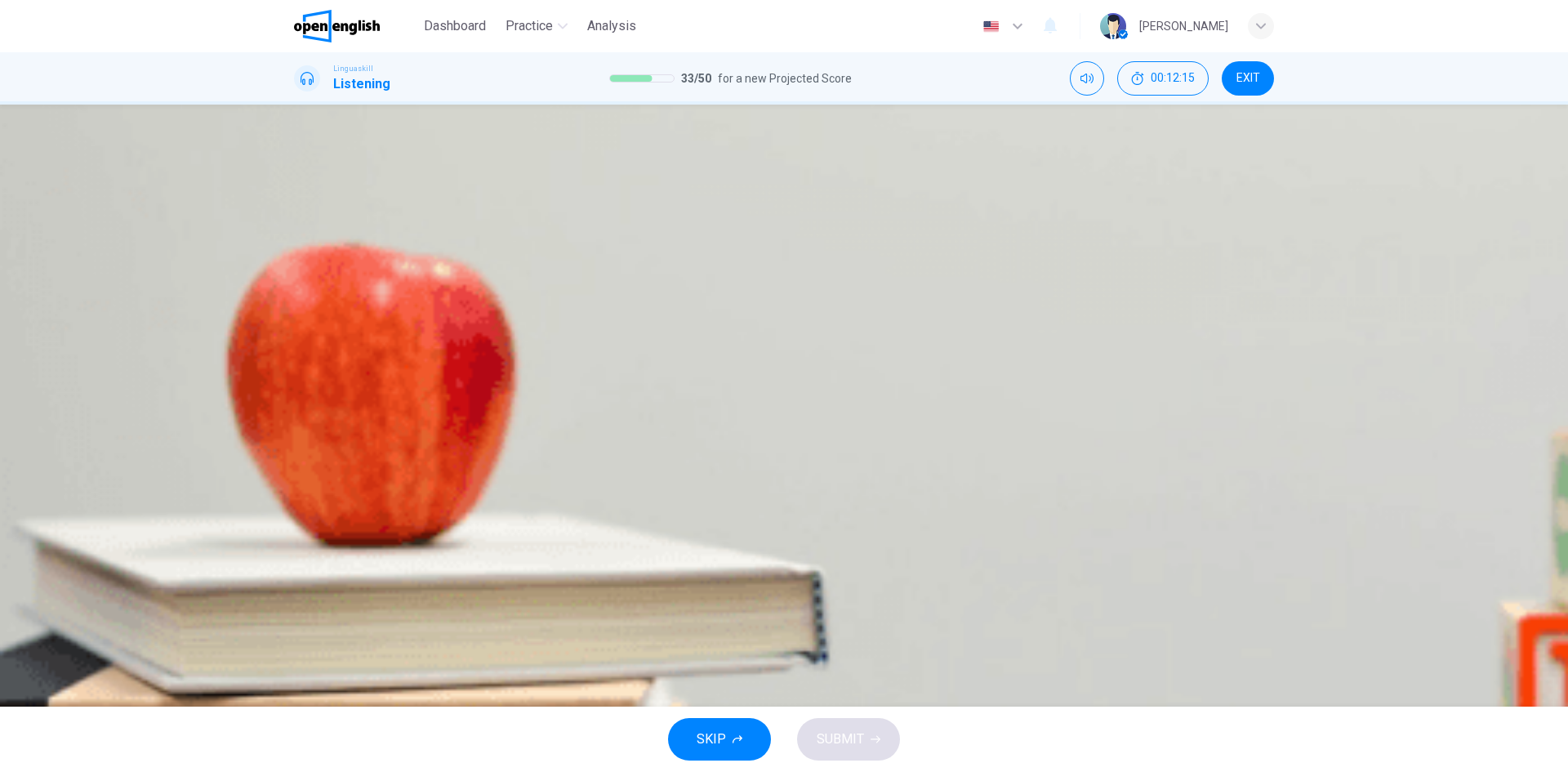
click at [298, 463] on button "button" at bounding box center [295, 471] width 3 height 16
type input "*"
click at [707, 243] on button "B Advancements in renewable energy" at bounding box center [618, 229] width 177 height 28
click at [497, 291] on span "Reduction in cost and improved efficiency" at bounding box center [396, 284] width 201 height 12
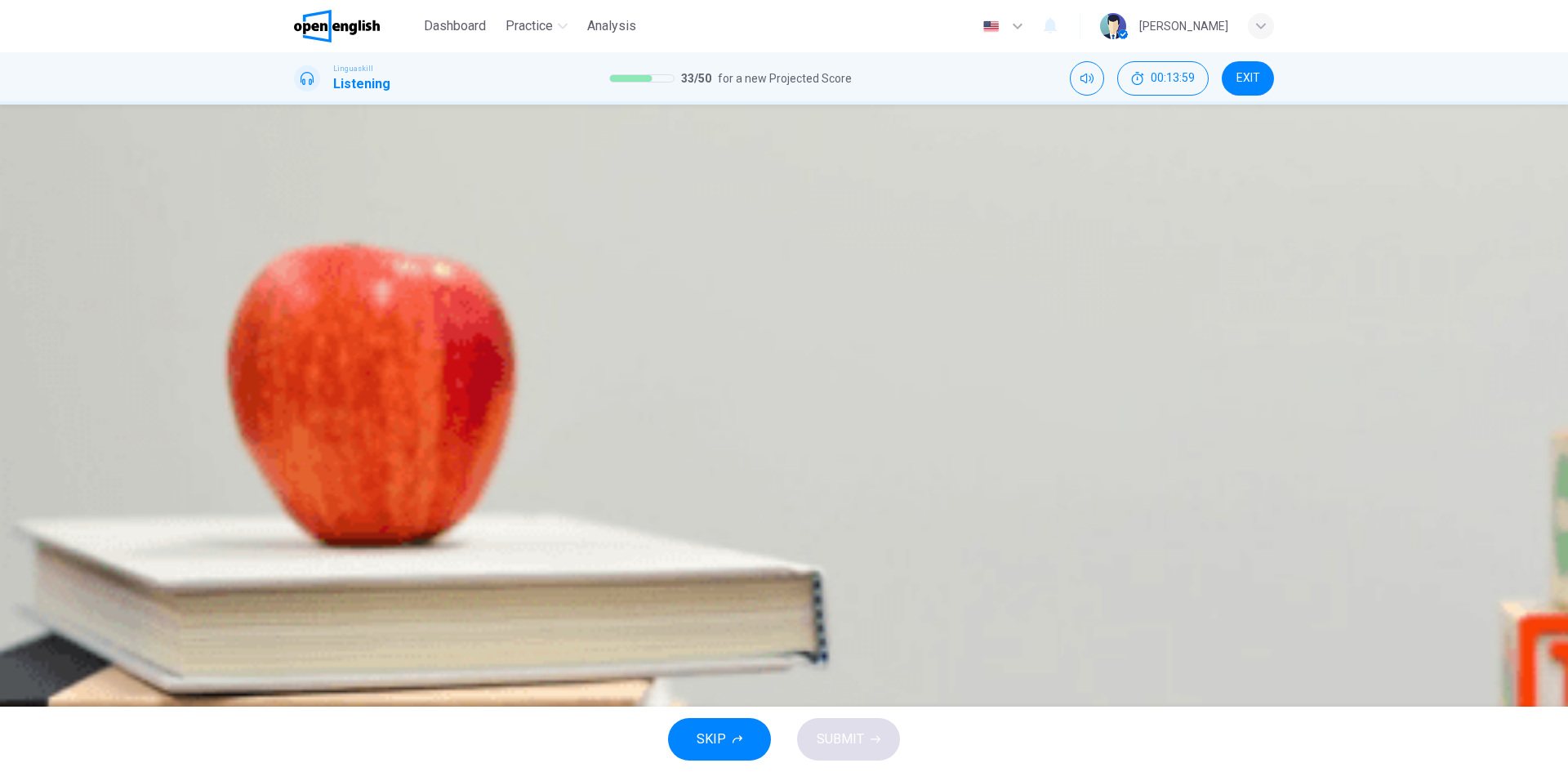
scroll to position [408, 0]
click at [668, 340] on span "They generate more energy than land-based farms" at bounding box center [544, 333] width 246 height 12
click at [777, 342] on button "C They don't use valuable land space" at bounding box center [757, 328] width 174 height 28
click at [468, 388] on span "Storage of energy" at bounding box center [425, 382] width 87 height 12
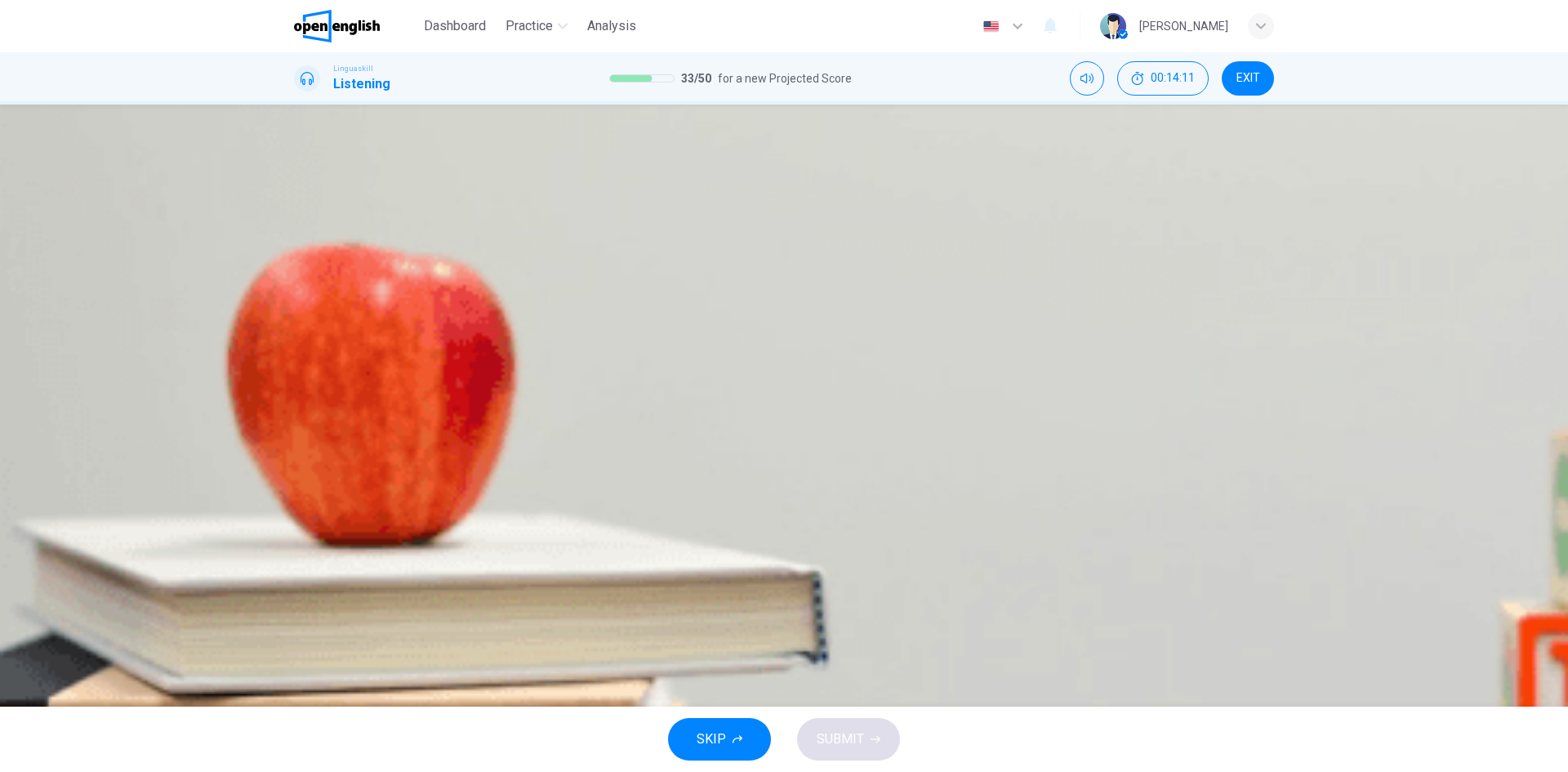
scroll to position [724, 0]
click at [668, 438] on span "Technological and policy changes" at bounding box center [587, 431] width 163 height 12
click at [864, 595] on button "SUBMIT" at bounding box center [849, 738] width 103 height 42
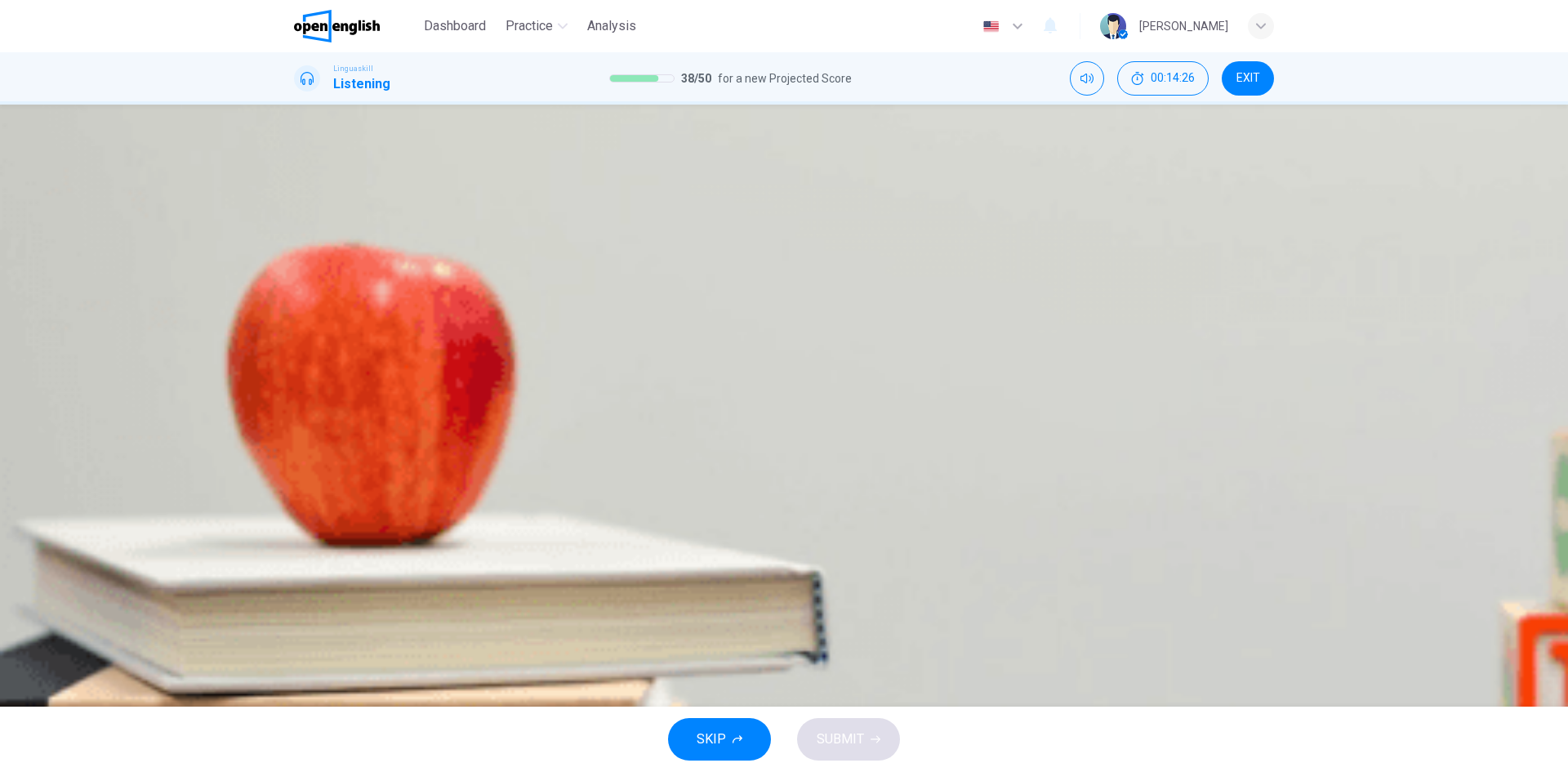
click at [296, 474] on icon "button" at bounding box center [296, 474] width 0 height 0
type input "*"
click at [607, 241] on span "How urbanization can impact city life" at bounding box center [519, 235] width 177 height 12
click at [620, 291] on span "Essential for environmental sustainability" at bounding box center [522, 284] width 196 height 12
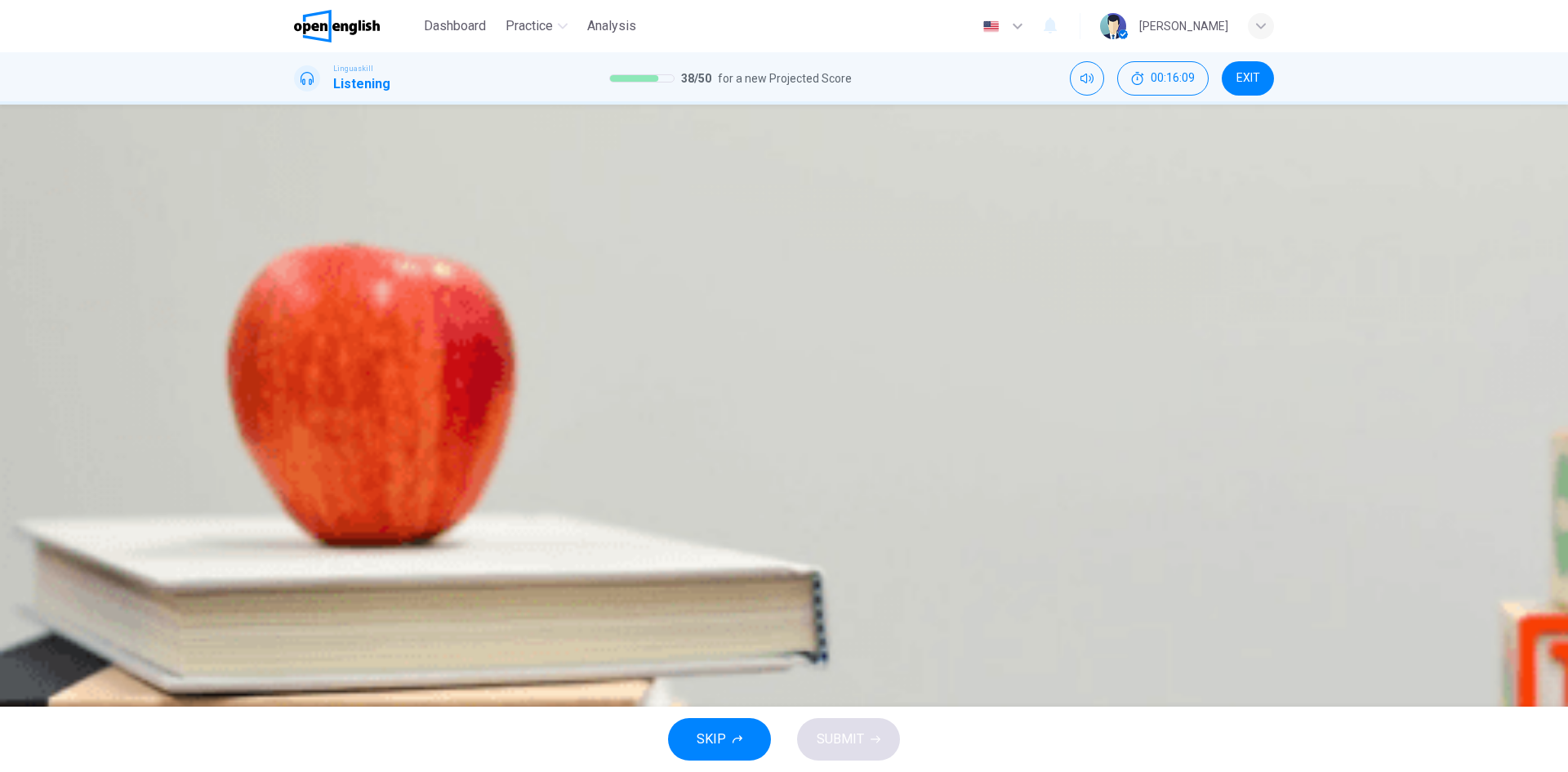
scroll to position [490, 0]
click at [526, 340] on span "[GEOGRAPHIC_DATA]" at bounding box center [469, 333] width 113 height 12
click at [622, 388] on span "Pollution and traffic due to cars" at bounding box center [547, 382] width 150 height 12
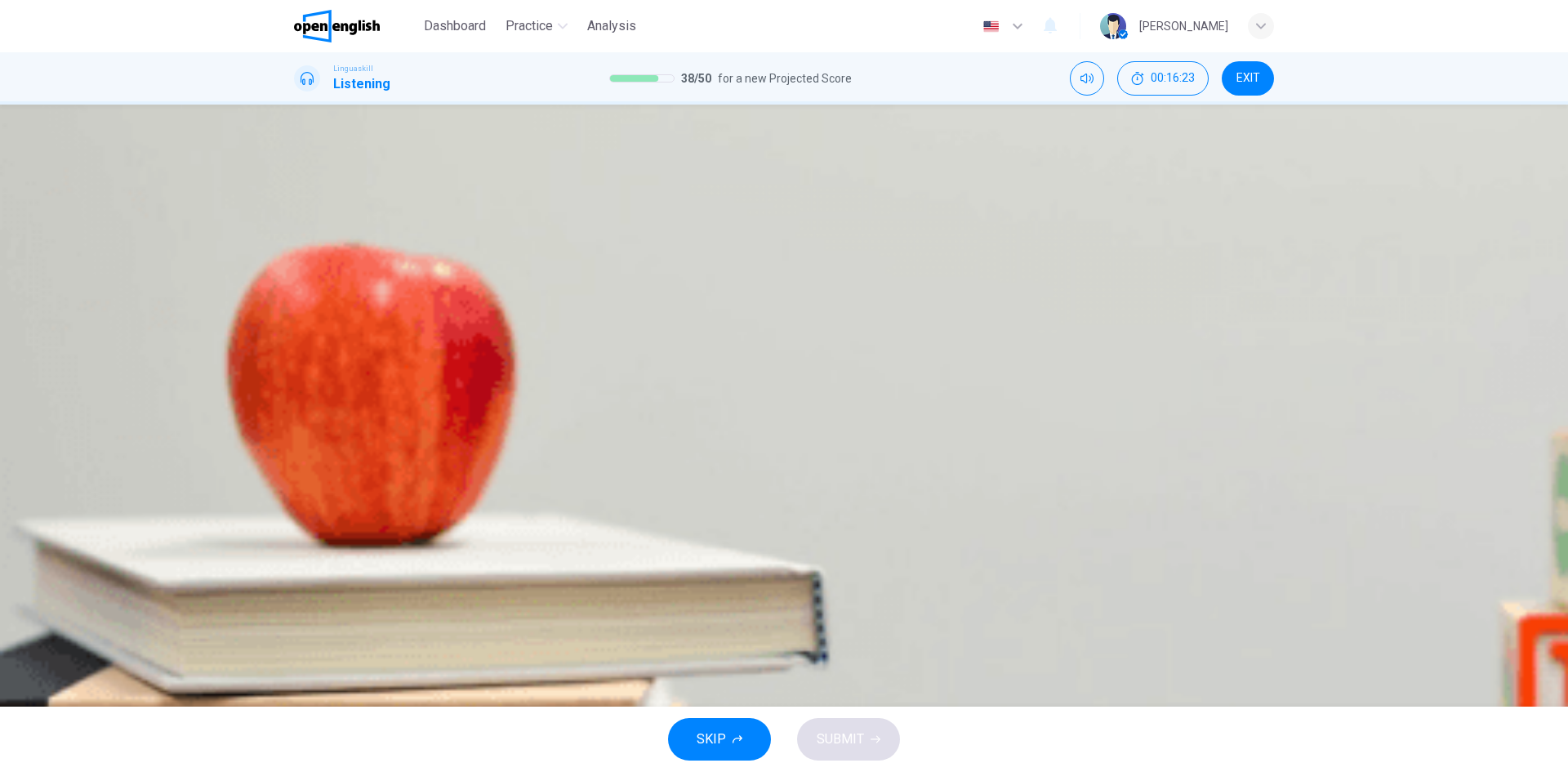
click at [500, 438] on span "To balance development and sustainability" at bounding box center [398, 431] width 204 height 12
click at [857, 595] on button "SUBMIT" at bounding box center [849, 738] width 103 height 42
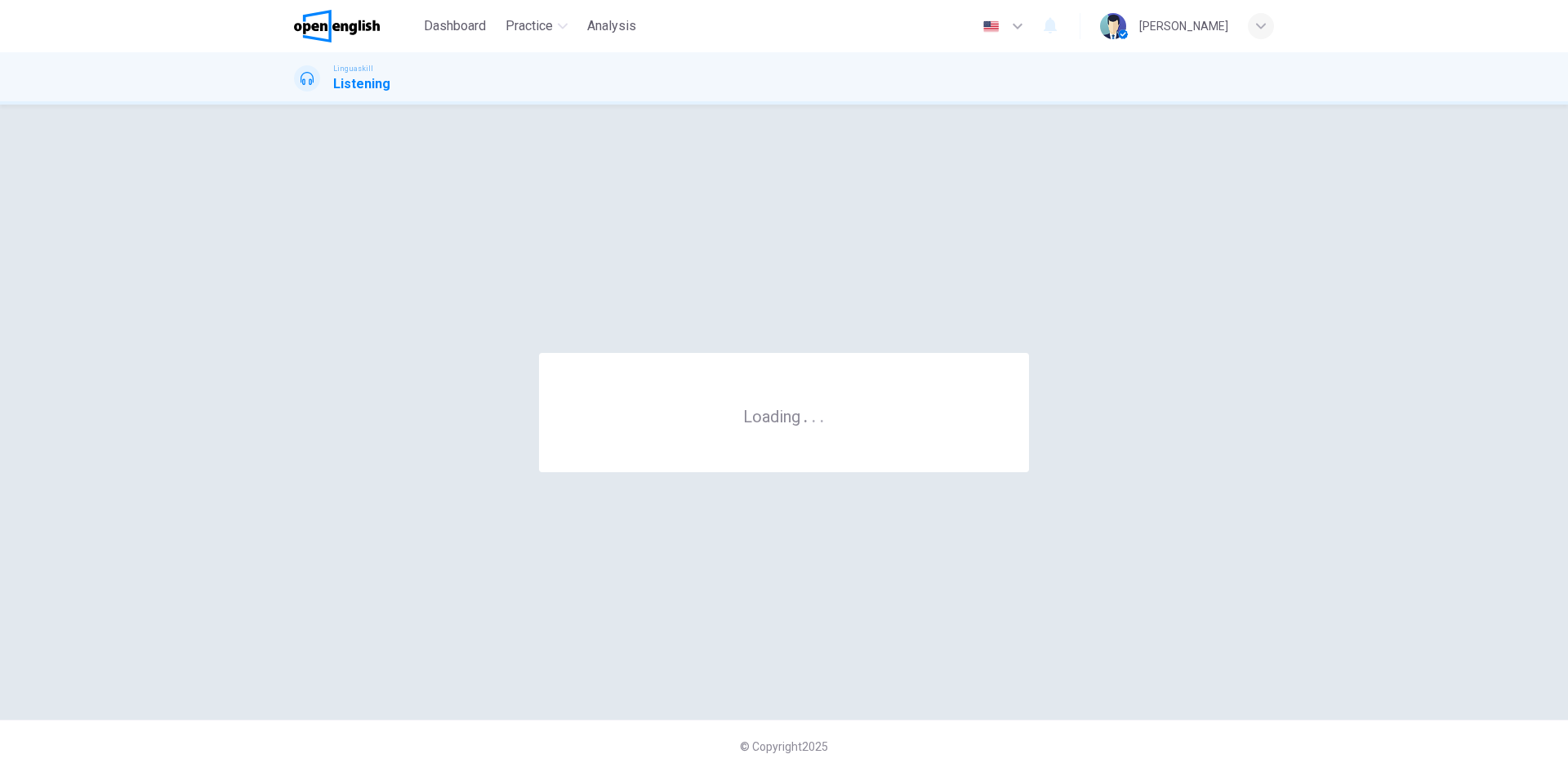
scroll to position [0, 0]
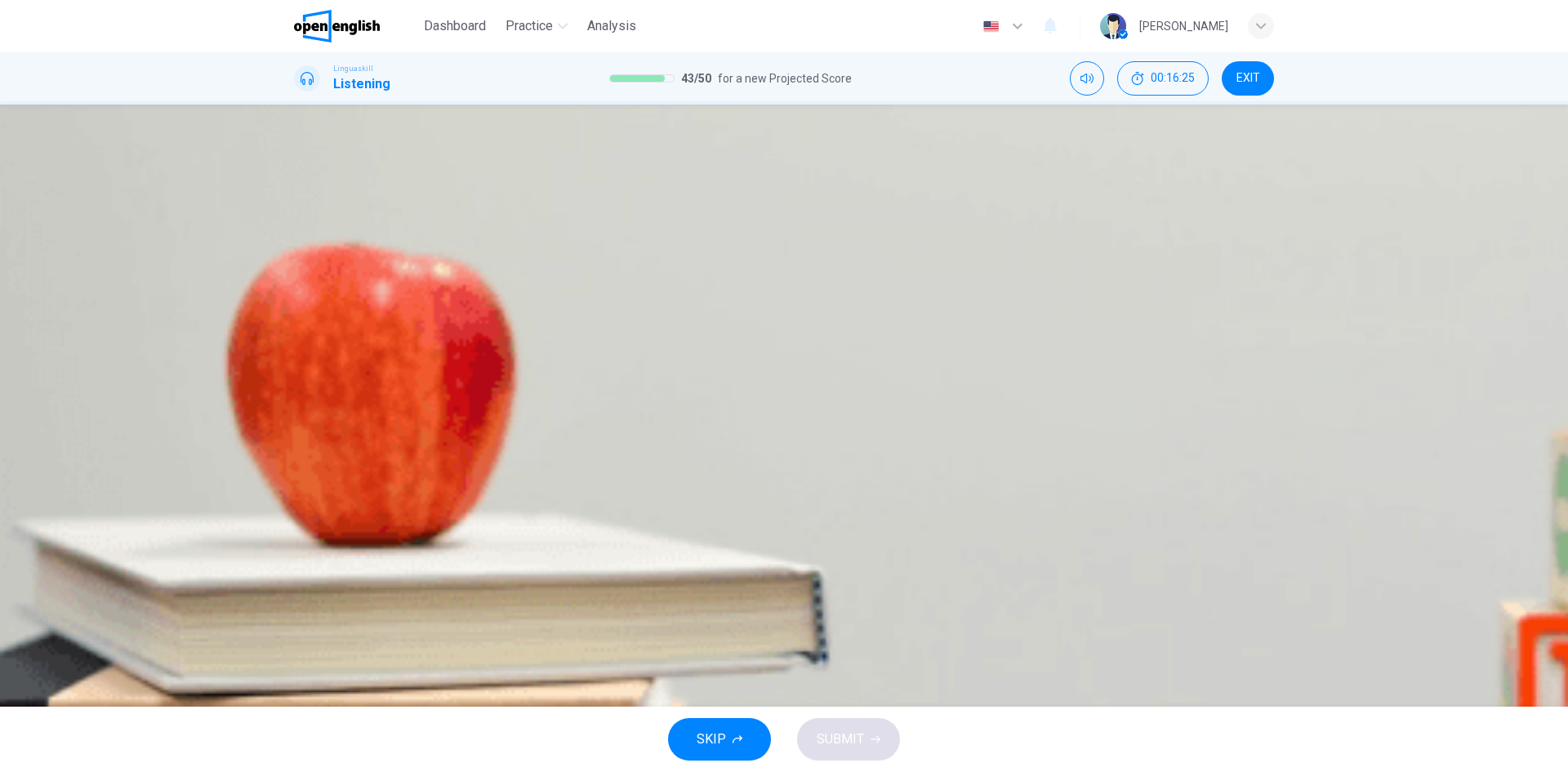
click at [298, 382] on button "button" at bounding box center [295, 389] width 3 height 16
click at [547, 354] on img "button" at bounding box center [485, 291] width 124 height 124
click at [855, 595] on span "SUBMIT" at bounding box center [840, 739] width 48 height 22
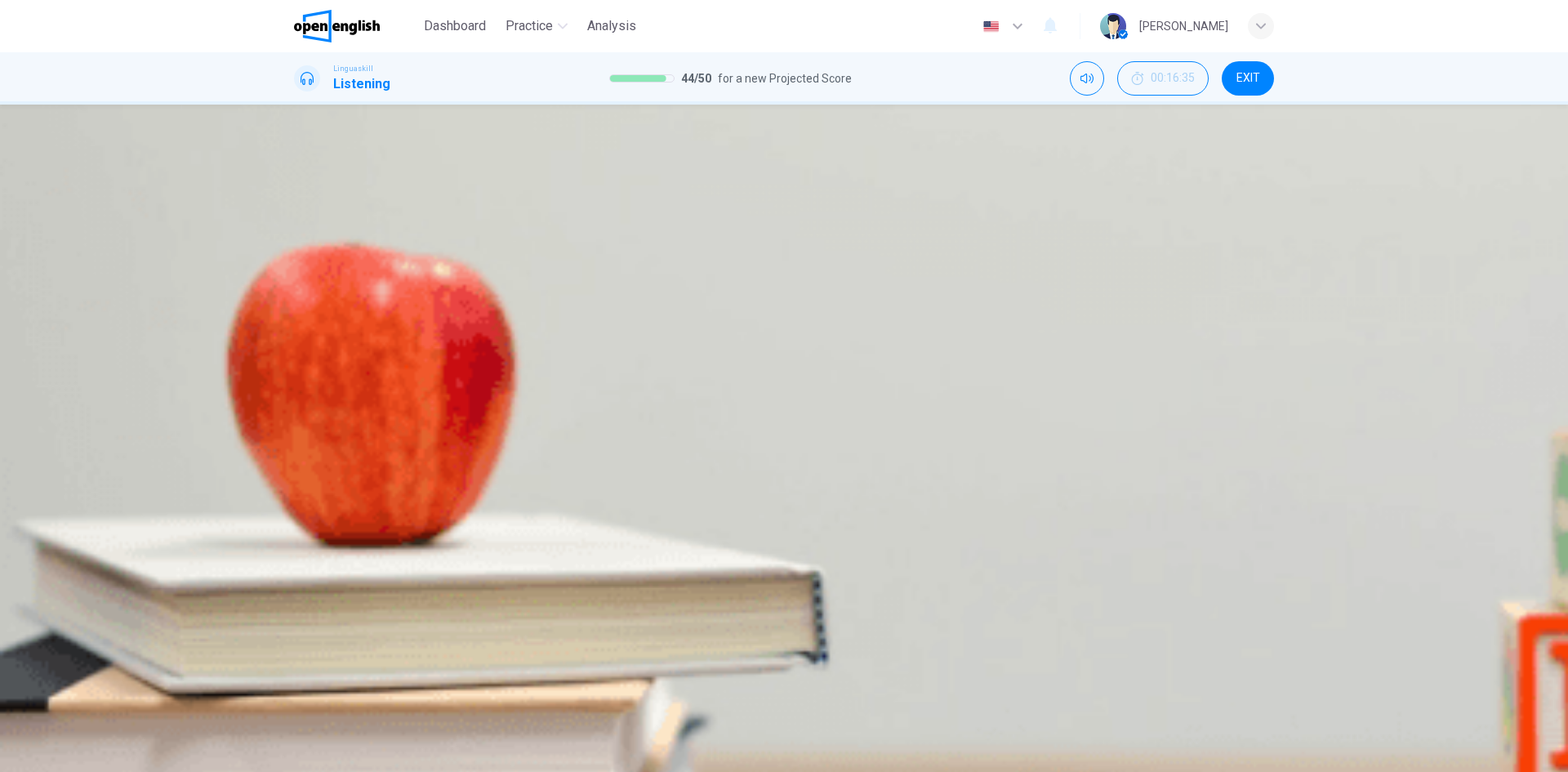
type input "*"
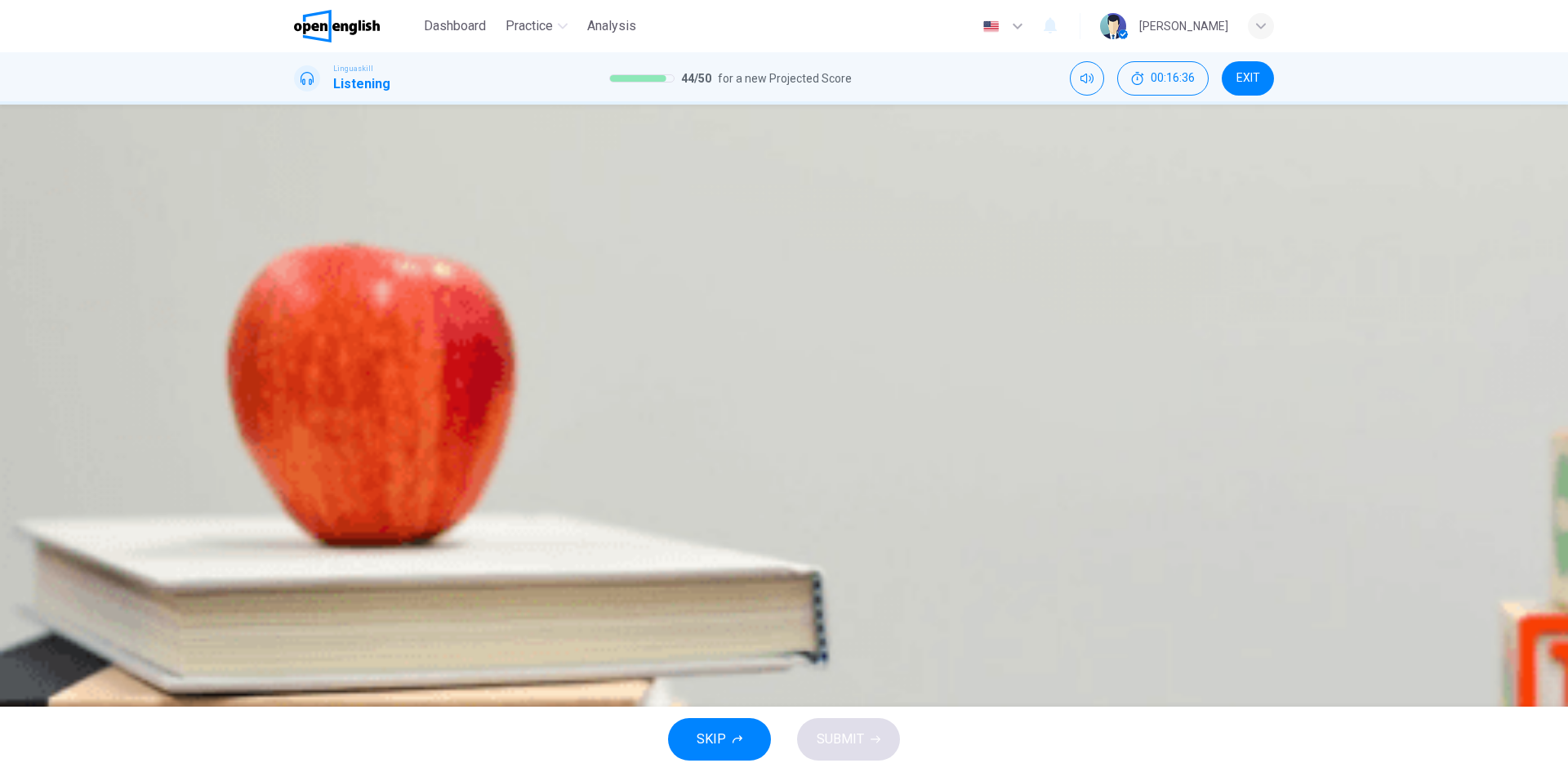
click at [298, 283] on button "button" at bounding box center [295, 274] width 3 height 16
type input "*"
drag, startPoint x: 751, startPoint y: 513, endPoint x: 781, endPoint y: 607, distance: 98.7
click at [459, 241] on span "Watercolors" at bounding box center [430, 235] width 58 height 12
click at [844, 595] on span "SUBMIT" at bounding box center [840, 739] width 48 height 22
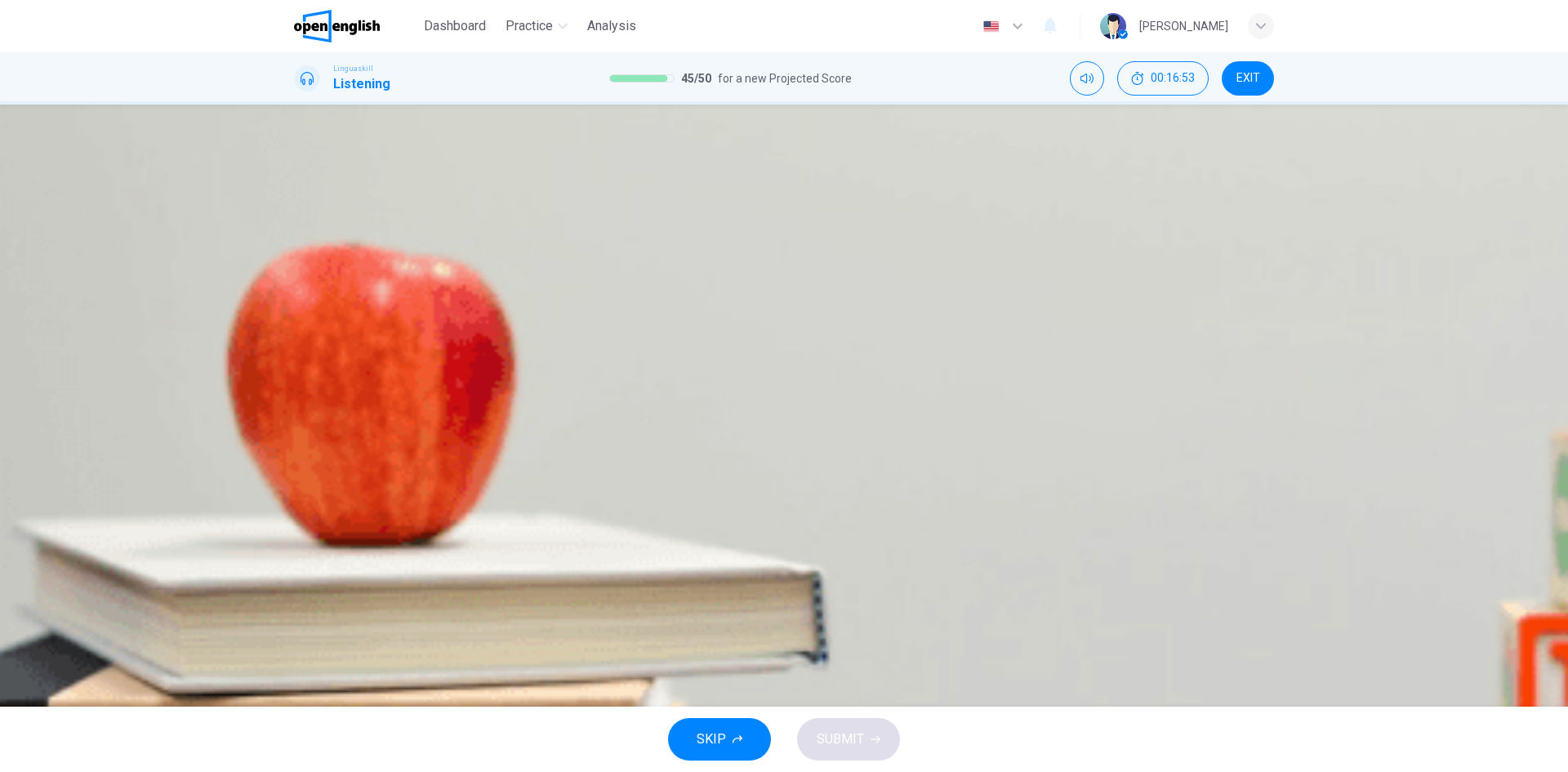
click at [298, 283] on button "button" at bounding box center [295, 274] width 3 height 16
click at [458, 241] on span "Cook pasta" at bounding box center [430, 235] width 54 height 12
type input "*"
click at [831, 595] on button "SUBMIT" at bounding box center [849, 738] width 103 height 42
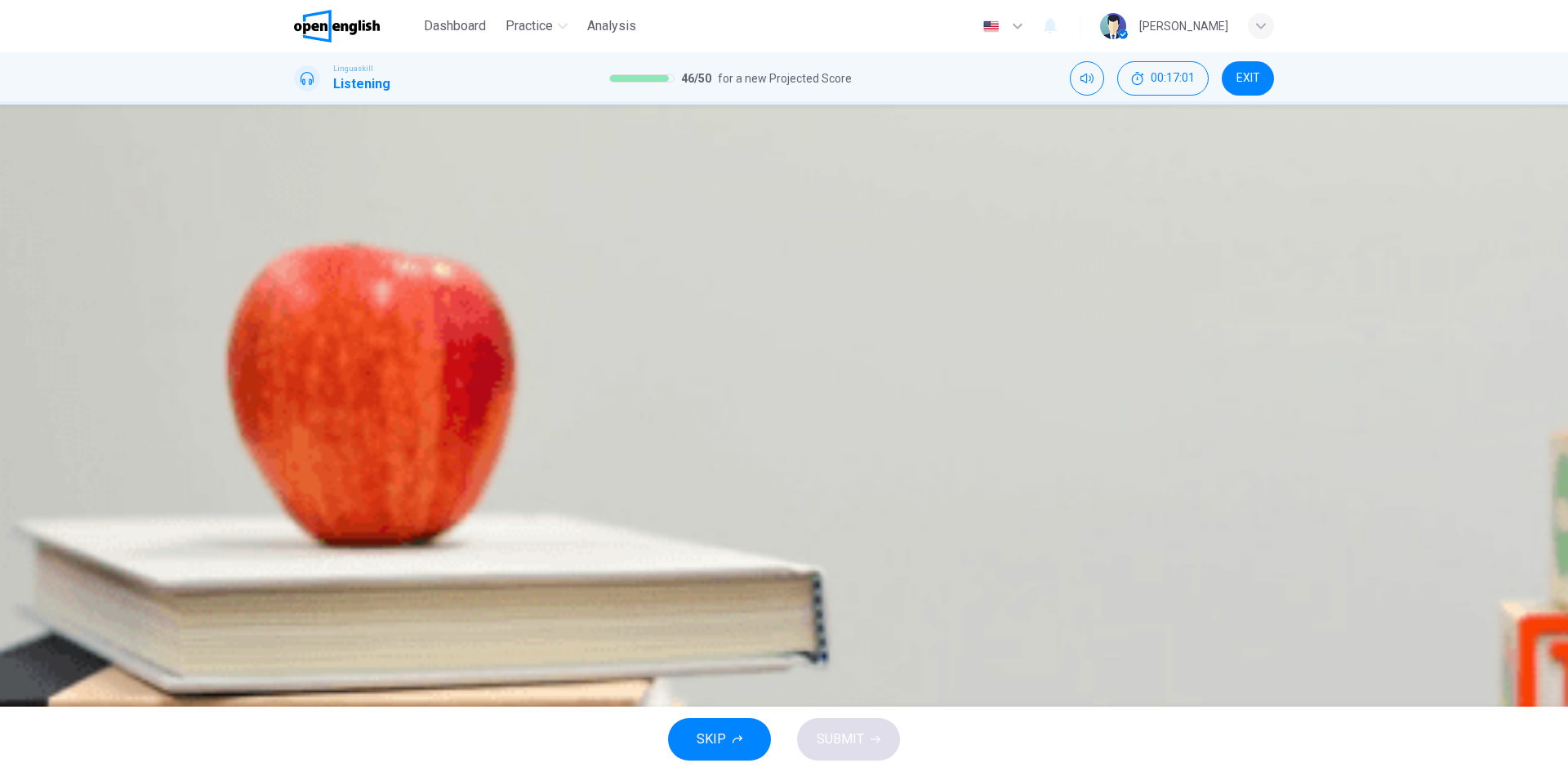
click at [294, 460] on div "01m 08s" at bounding box center [783, 502] width 980 height 83
click at [313, 474] on icon "button" at bounding box center [306, 484] width 17 height 20
click at [638, 243] on button "B It's easy to do at home" at bounding box center [581, 229] width 112 height 28
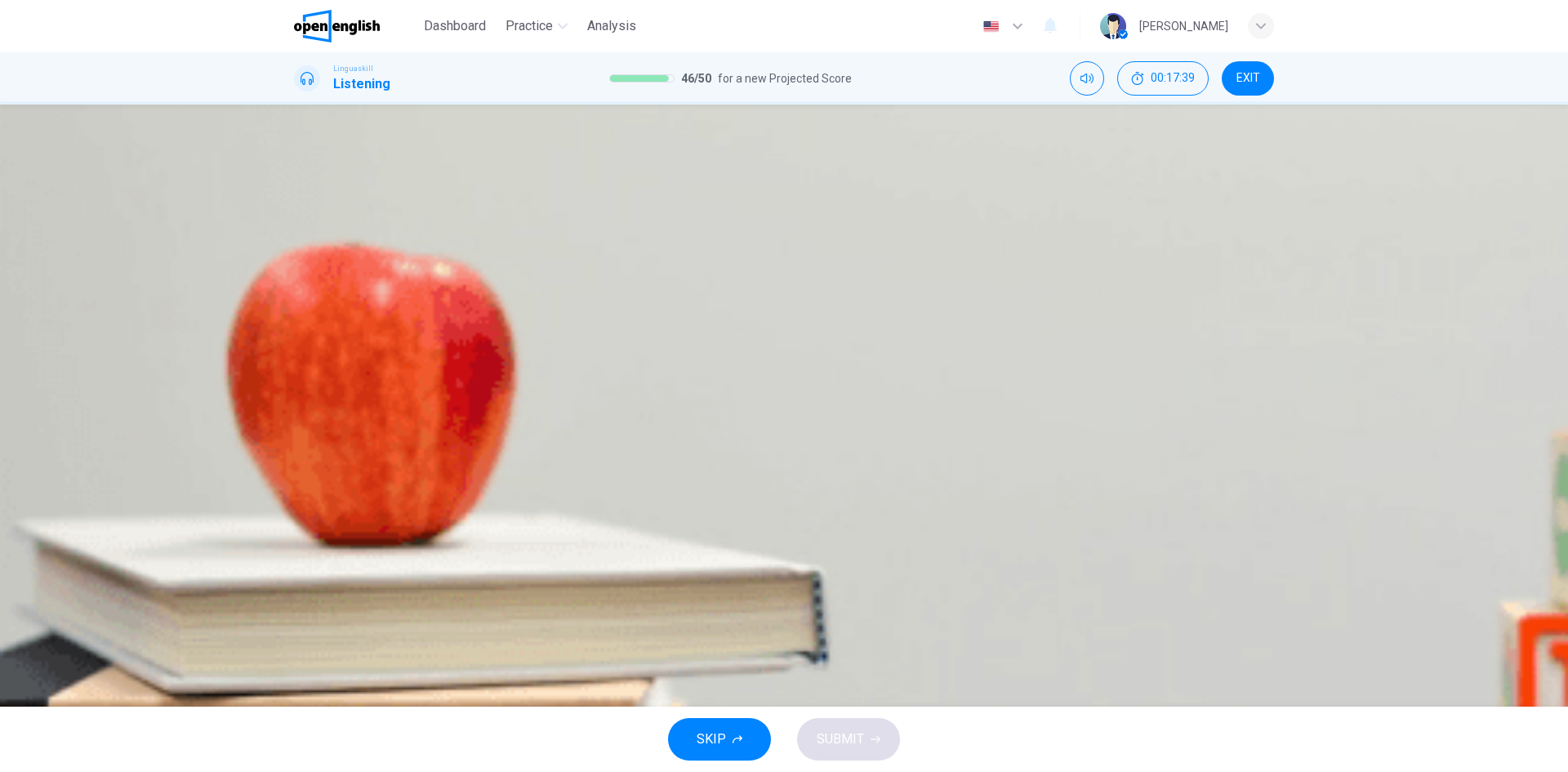
click at [369, 291] on span "Rinse them out" at bounding box center [332, 284] width 74 height 12
click at [639, 342] on button "C Using reusable bags" at bounding box center [588, 328] width 103 height 28
click at [555, 387] on span "It reduces landfill waste" at bounding box center [497, 382] width 113 height 12
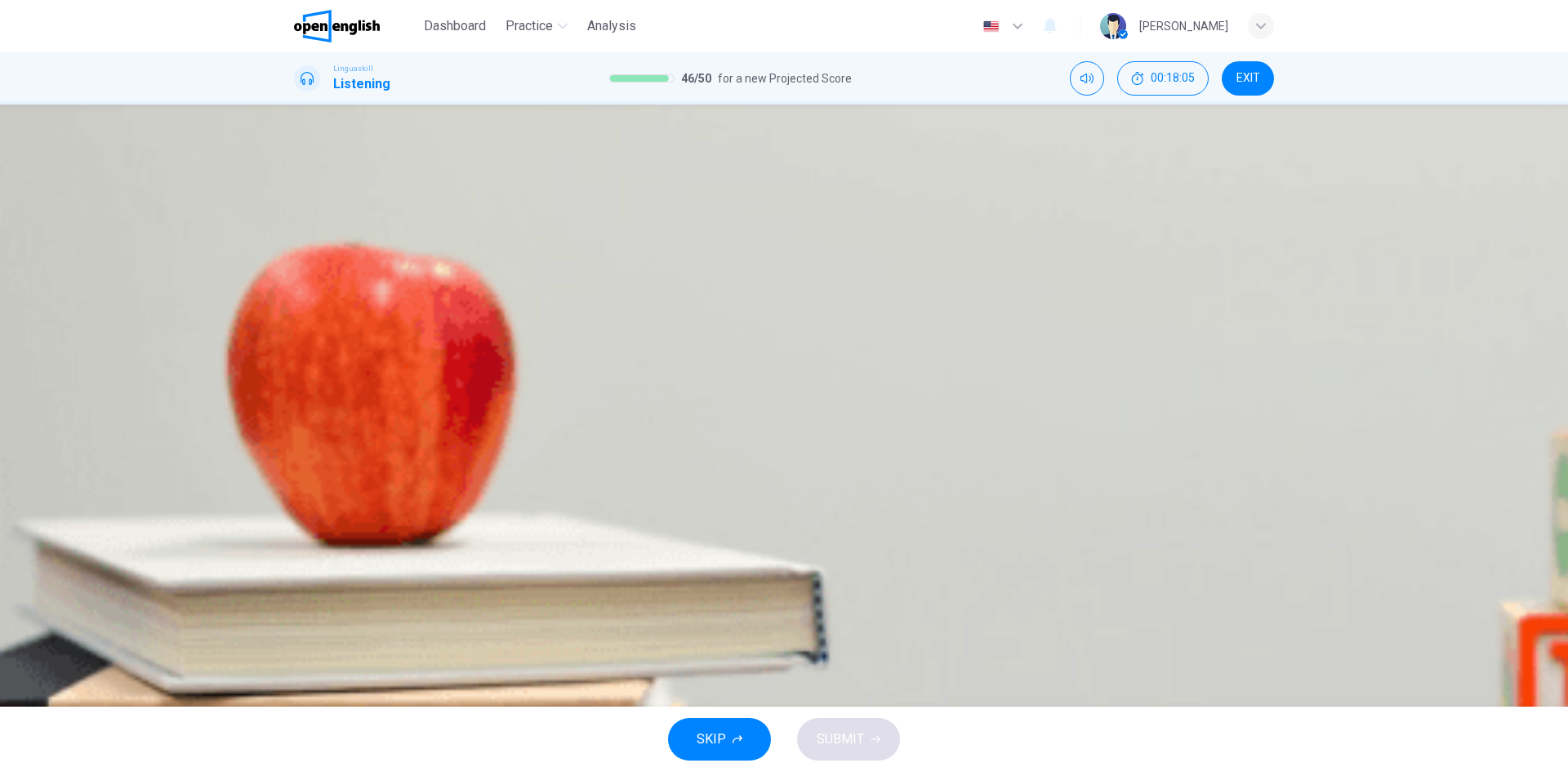
scroll to position [31, 0]
click at [467, 440] on button "A Separating waste into different bins" at bounding box center [380, 426] width 173 height 28
type input "*"
click at [843, 595] on button "SUBMIT" at bounding box center [849, 738] width 103 height 42
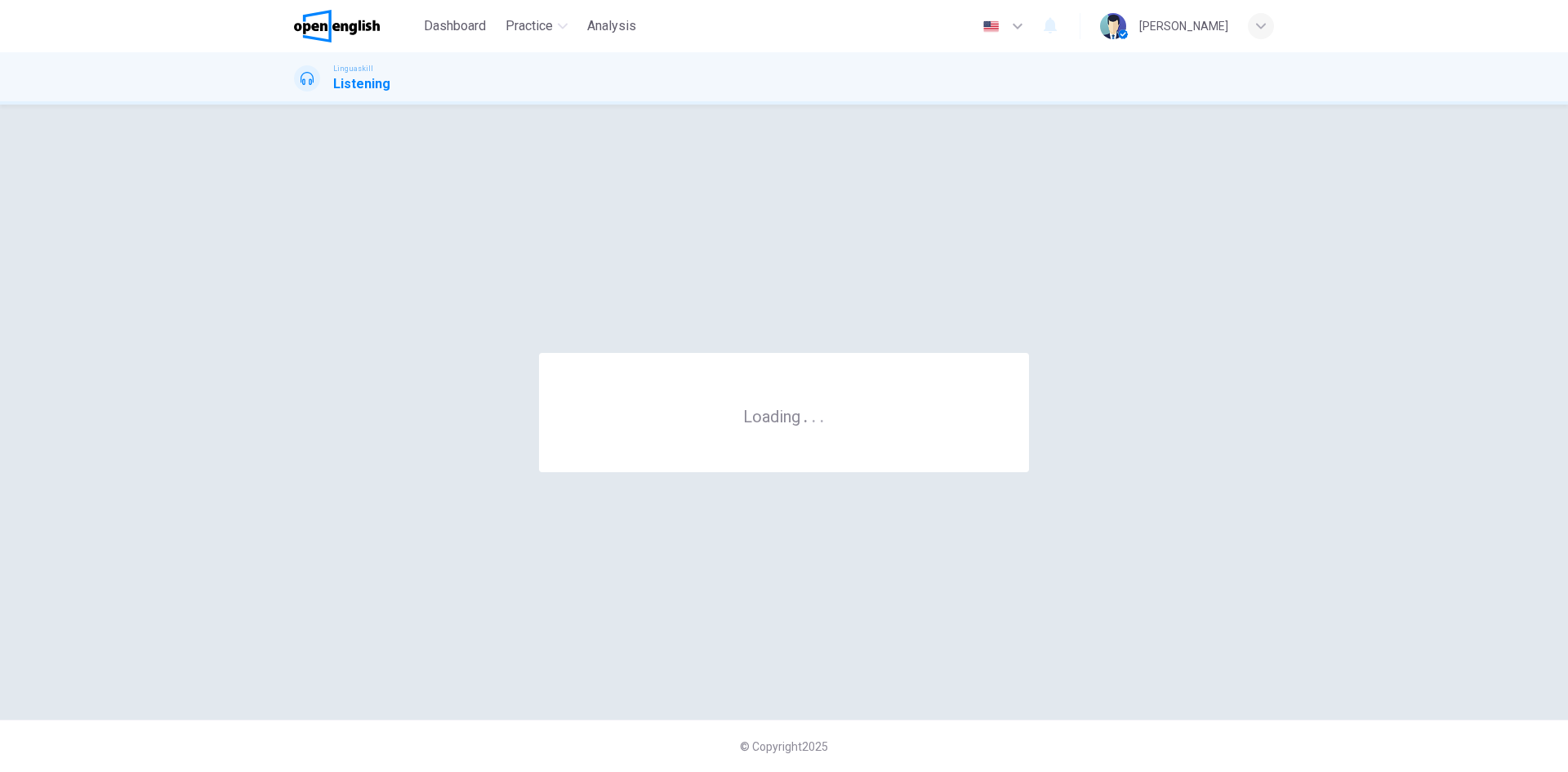
scroll to position [0, 0]
